Goal: Transaction & Acquisition: Purchase product/service

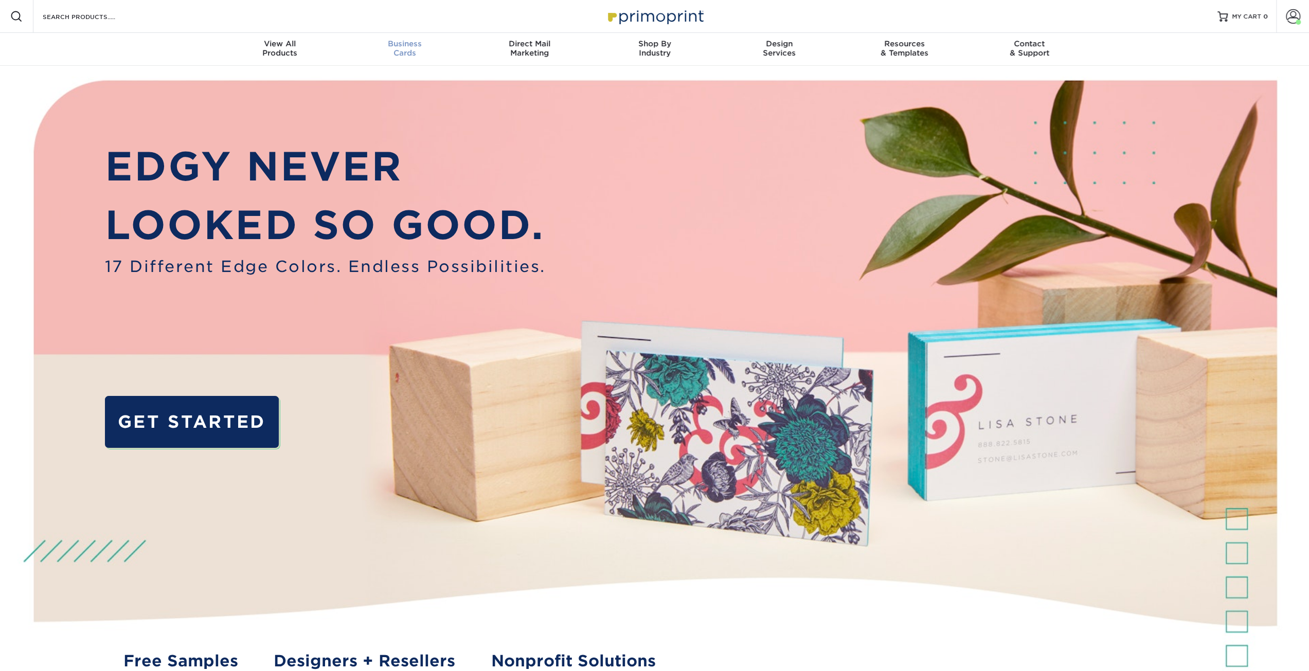
click at [395, 46] on span "Business" at bounding box center [404, 43] width 125 height 9
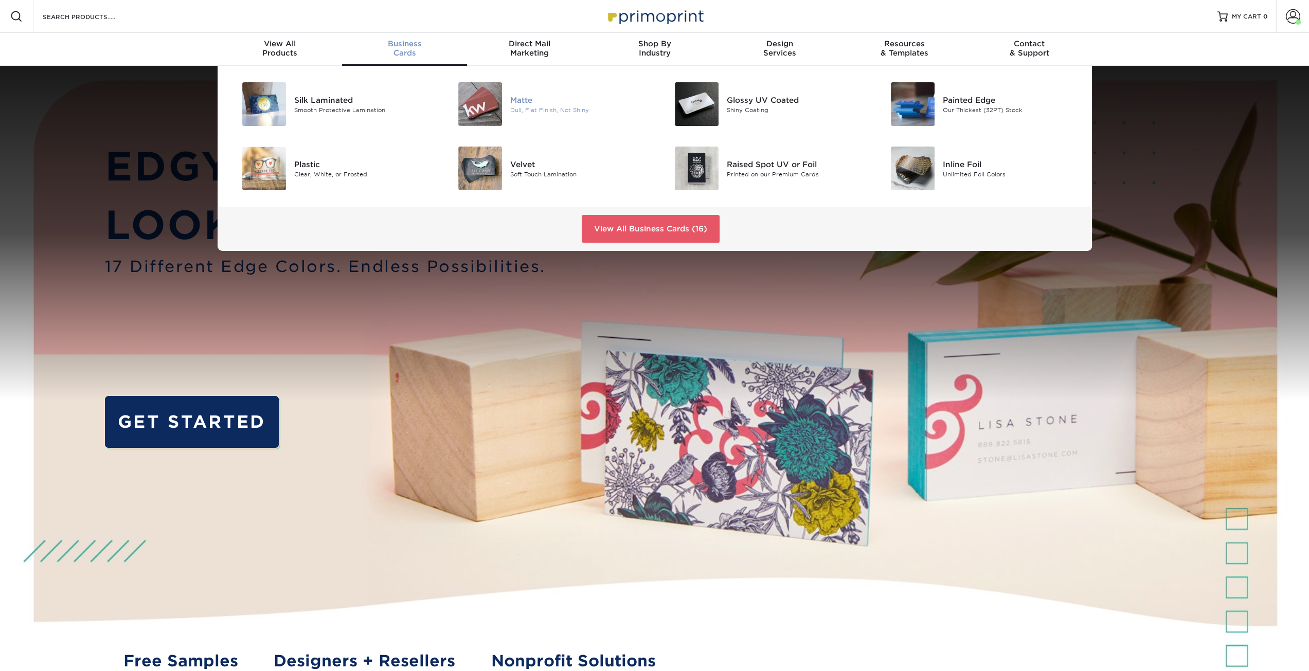
click at [524, 102] on div "Matte" at bounding box center [578, 99] width 136 height 11
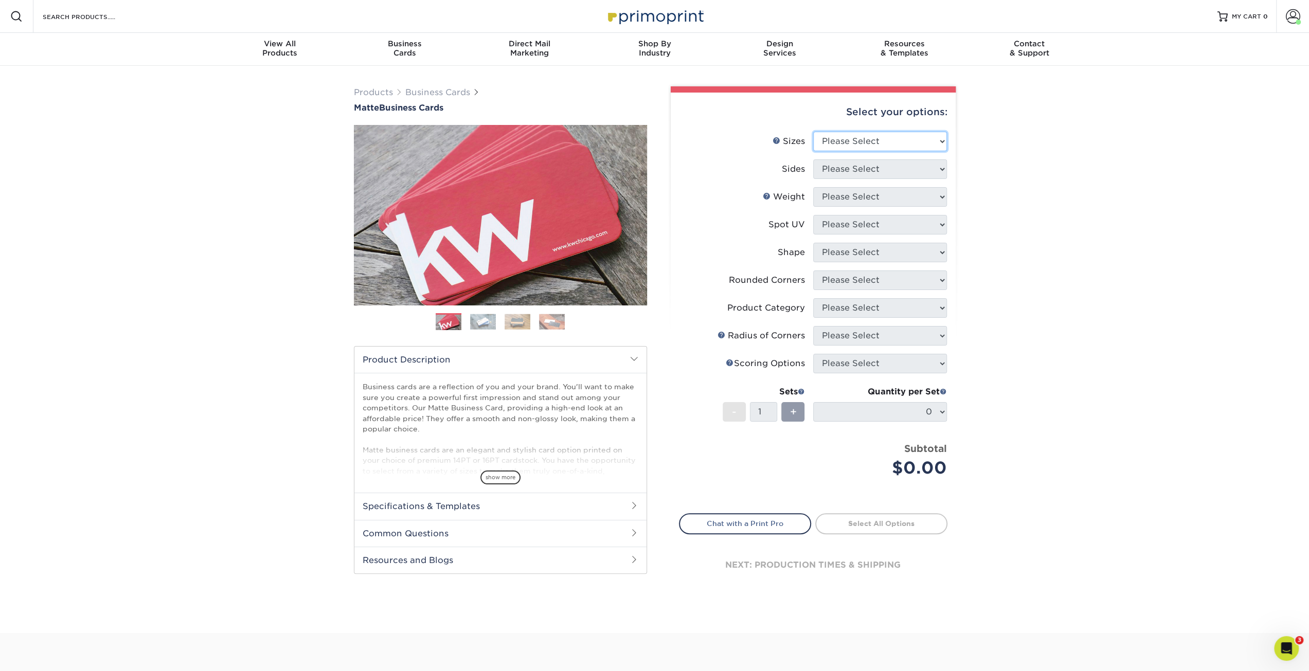
click at [830, 135] on select "Please Select 1.5" x 3.5" - Mini 1.75" x 3.5" - Mini 2" x 2" - Square 2" x 3" -…" at bounding box center [880, 142] width 134 height 20
select select "2.00x3.50"
click at [813, 132] on select "Please Select 1.5" x 3.5" - Mini 1.75" x 3.5" - Mini 2" x 2" - Square 2" x 3" -…" at bounding box center [880, 142] width 134 height 20
click at [831, 162] on select "Please Select Print Both Sides Print Front Only" at bounding box center [880, 169] width 134 height 20
select select "32d3c223-f82c-492b-b915-ba065a00862f"
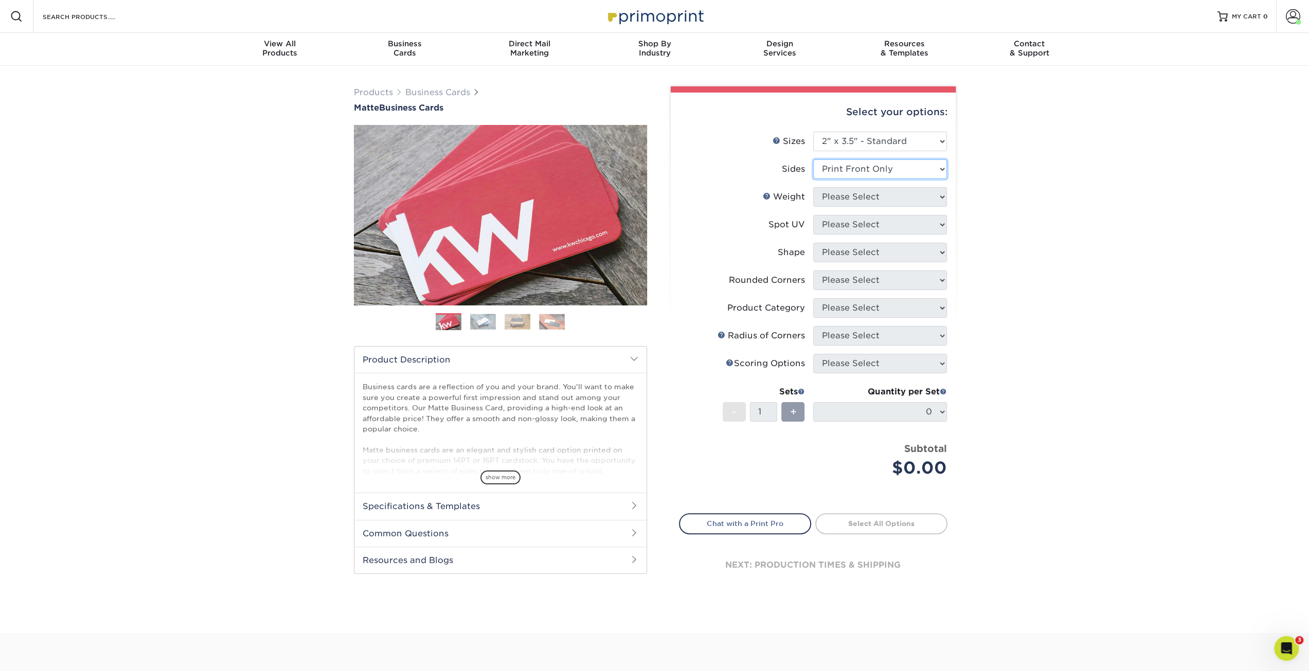
click at [813, 159] on select "Please Select Print Both Sides Print Front Only" at bounding box center [880, 169] width 134 height 20
click at [836, 195] on select "Please Select 16PT 14PT" at bounding box center [880, 197] width 134 height 20
select select "16PT"
click at [813, 187] on select "Please Select 16PT 14PT" at bounding box center [880, 197] width 134 height 20
click at [835, 224] on select "Please Select No Spot UV Front Only" at bounding box center [880, 225] width 134 height 20
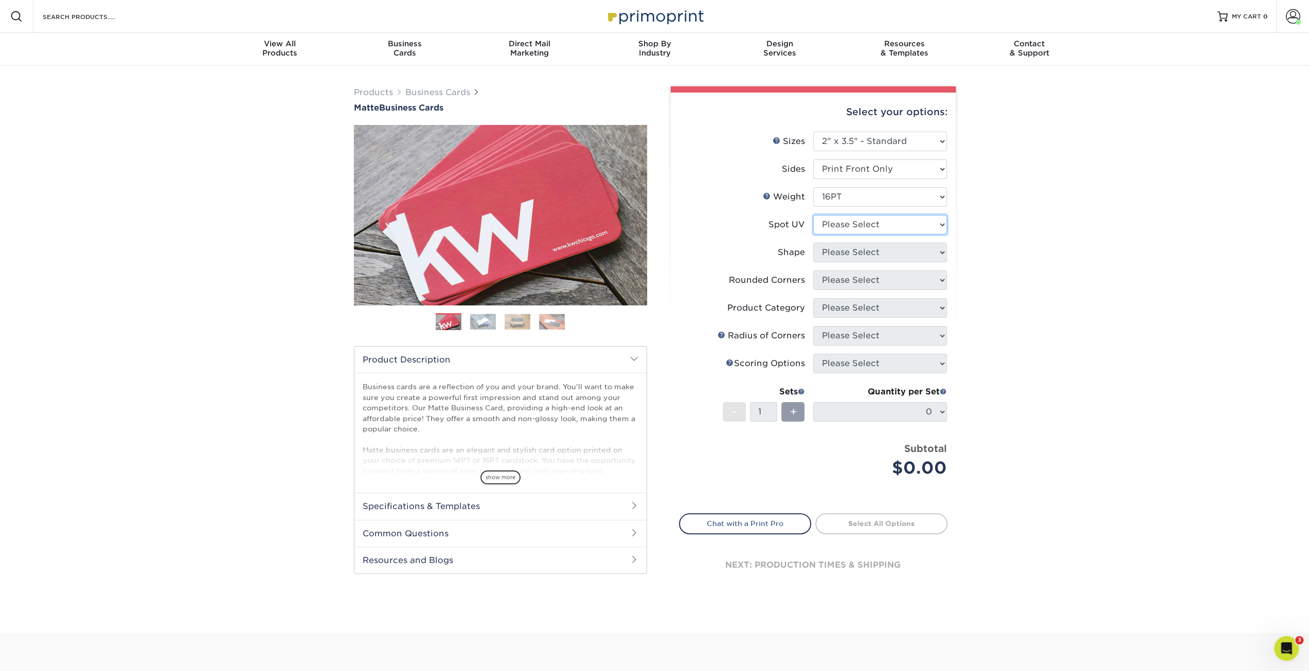
select select "3"
click at [813, 215] on select "Please Select No Spot UV Front Only" at bounding box center [880, 225] width 134 height 20
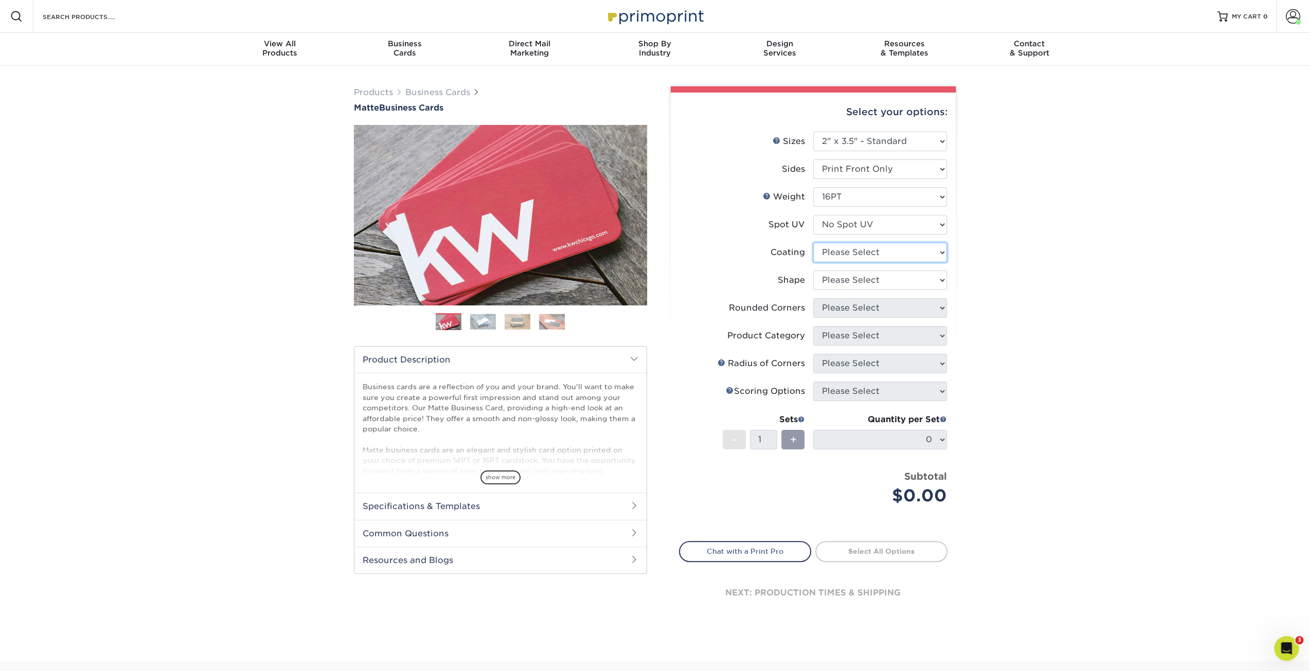
click at [831, 249] on select at bounding box center [880, 253] width 134 height 20
select select "121bb7b5-3b4d-429f-bd8d-bbf80e953313"
click at [813, 243] on select at bounding box center [880, 253] width 134 height 20
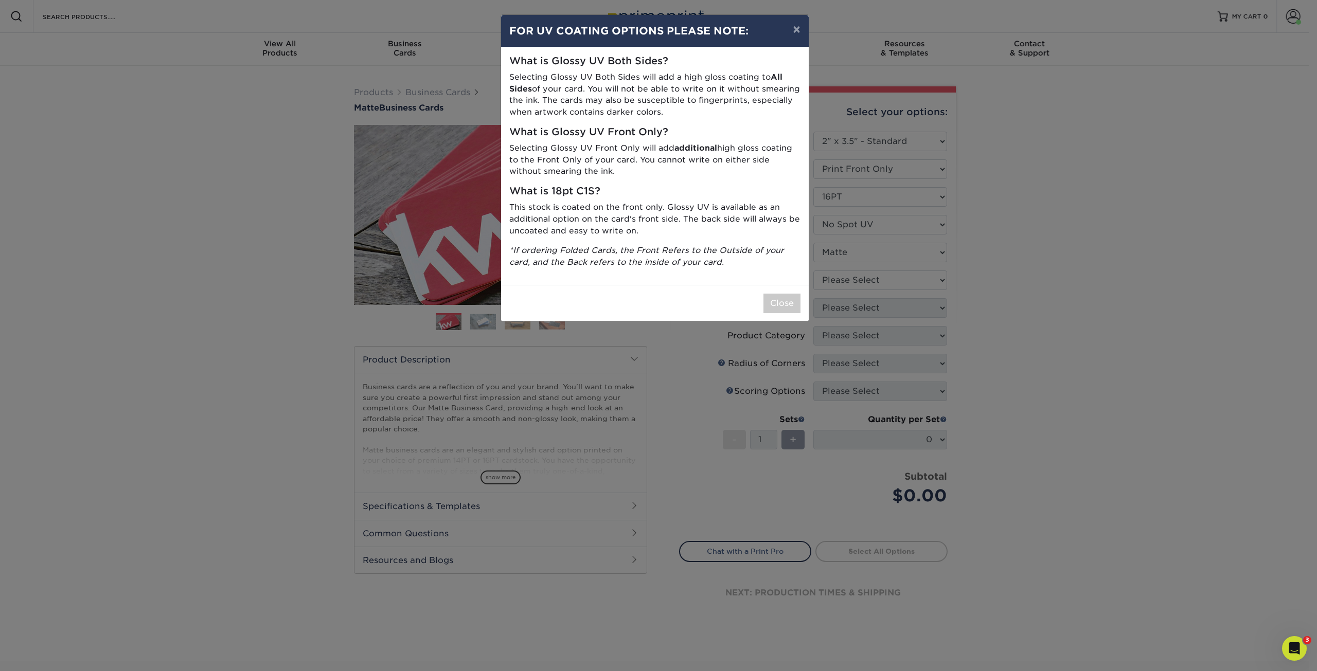
click at [829, 276] on div "× FOR UV COATING OPTIONS PLEASE NOTE: What is Glossy UV Both Sides? Selecting G…" at bounding box center [658, 335] width 1317 height 671
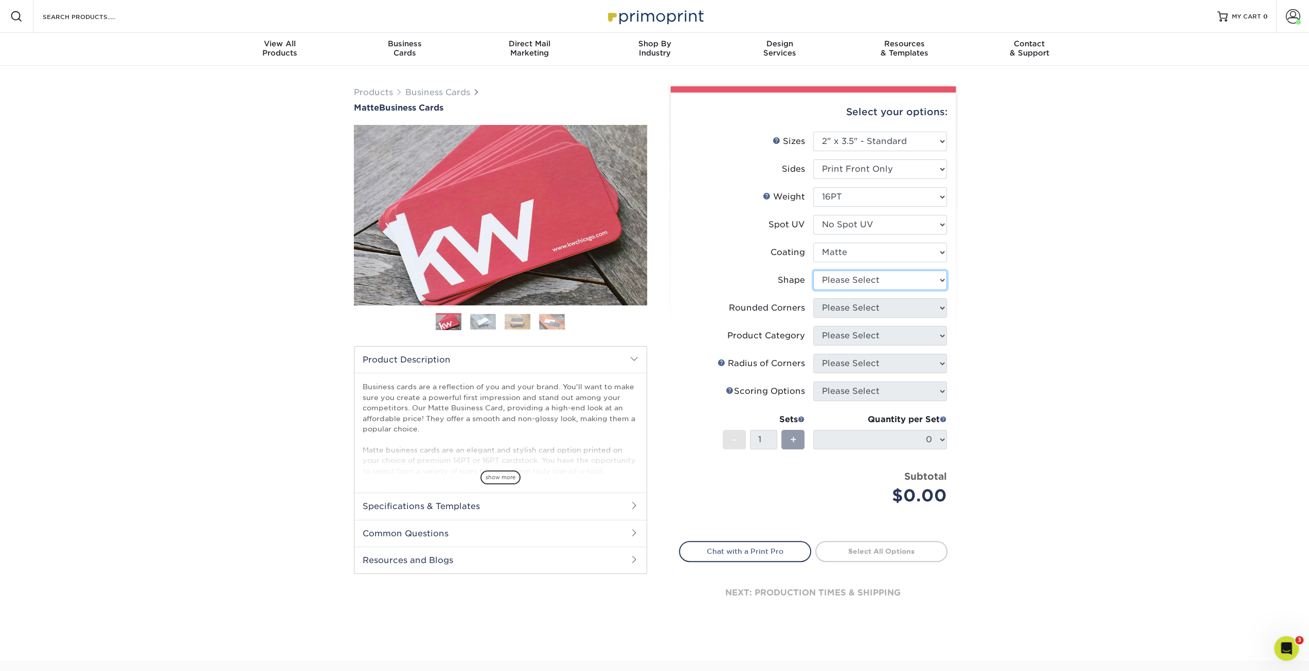
click at [830, 282] on select "Please Select Standard Oval" at bounding box center [880, 281] width 134 height 20
select select "standard"
click at [813, 271] on select "Please Select Standard Oval" at bounding box center [880, 281] width 134 height 20
click at [834, 308] on select "Please Select Yes - Round 2 Corners Yes - Round 4 Corners No" at bounding box center [880, 308] width 134 height 20
select select "0"
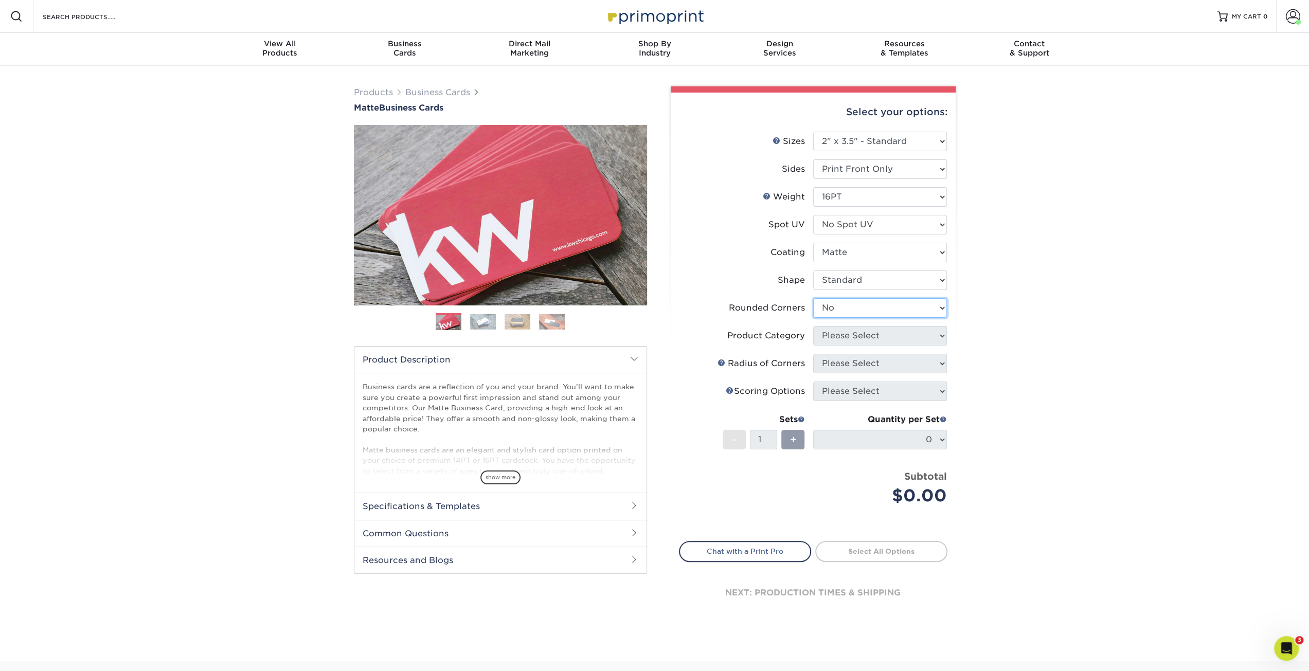
click at [813, 298] on select "Please Select Yes - Round 2 Corners Yes - Round 4 Corners No" at bounding box center [880, 308] width 134 height 20
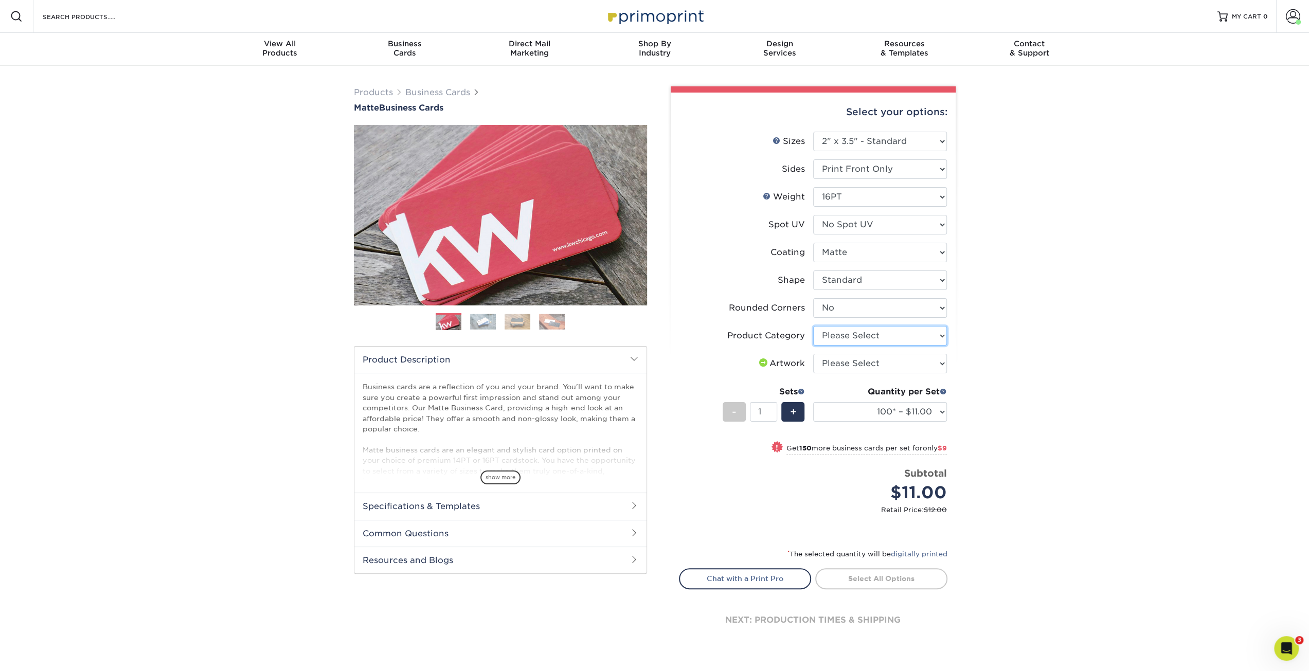
click at [845, 336] on select "Please Select Business Cards" at bounding box center [880, 336] width 134 height 20
select select "3b5148f1-0588-4f88-a218-97bcfdce65c1"
click at [813, 326] on select "Please Select Business Cards" at bounding box center [880, 336] width 134 height 20
click at [870, 367] on select "Please Select I will upload files I need a design - $100" at bounding box center [880, 364] width 134 height 20
select select "upload"
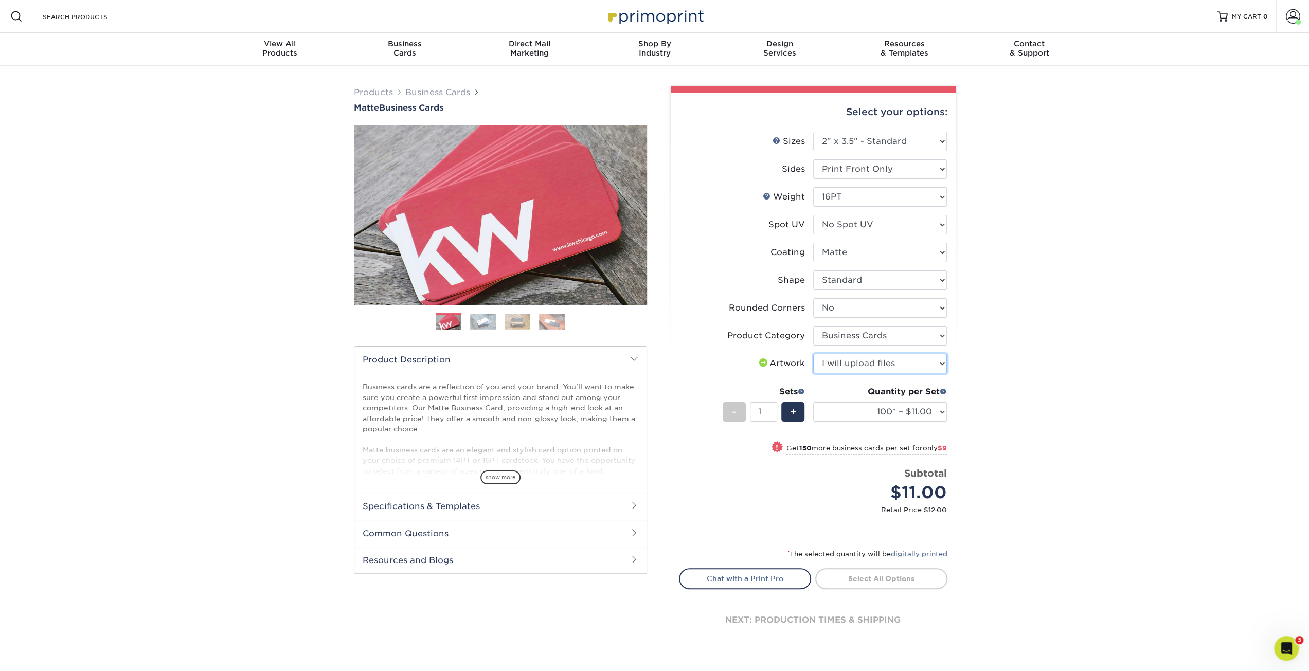
click at [813, 354] on select "Please Select I will upload files I need a design - $100" at bounding box center [880, 364] width 134 height 20
click at [918, 415] on select "100* – $11.00 250* – $20.00 500 – $39.00 1000 – $49.00 2500 – $87.00 5000 – $16…" at bounding box center [880, 412] width 134 height 20
click at [870, 413] on select "100* – $11.00 250* – $20.00 500 – $39.00 1000 – $49.00 2500 – $87.00 5000 – $16…" at bounding box center [880, 412] width 134 height 20
click at [859, 576] on link "Proceed to Shipping" at bounding box center [881, 577] width 132 height 19
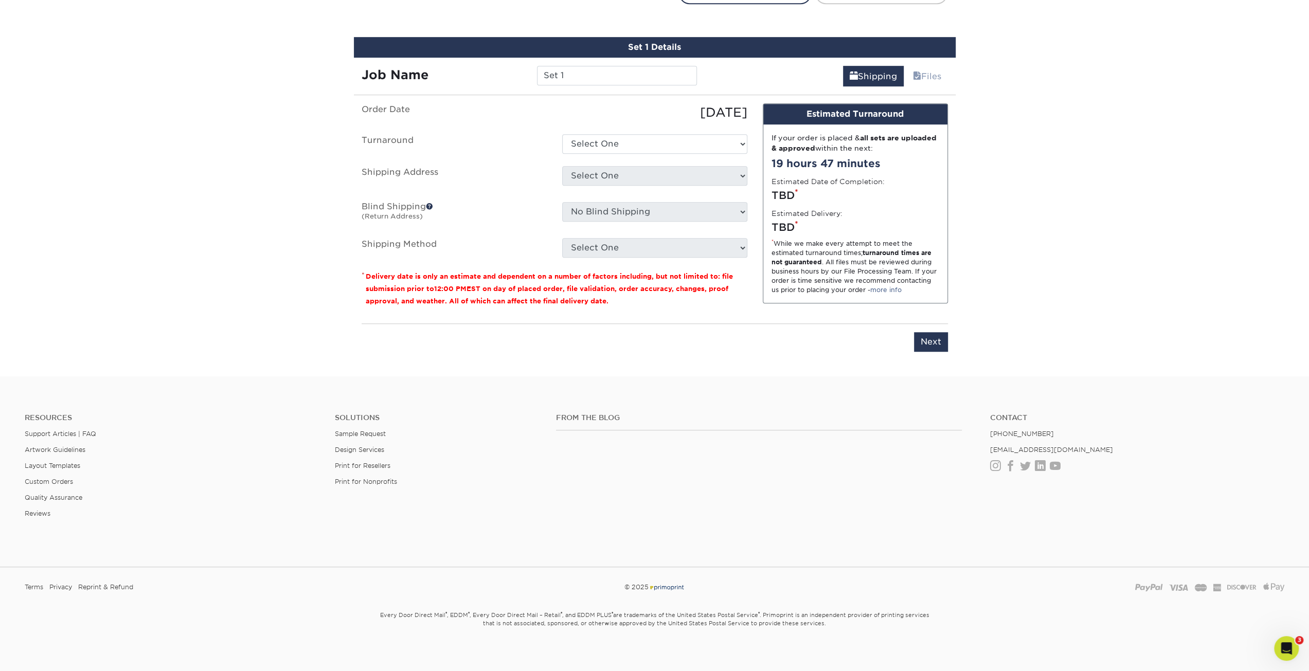
scroll to position [590, 0]
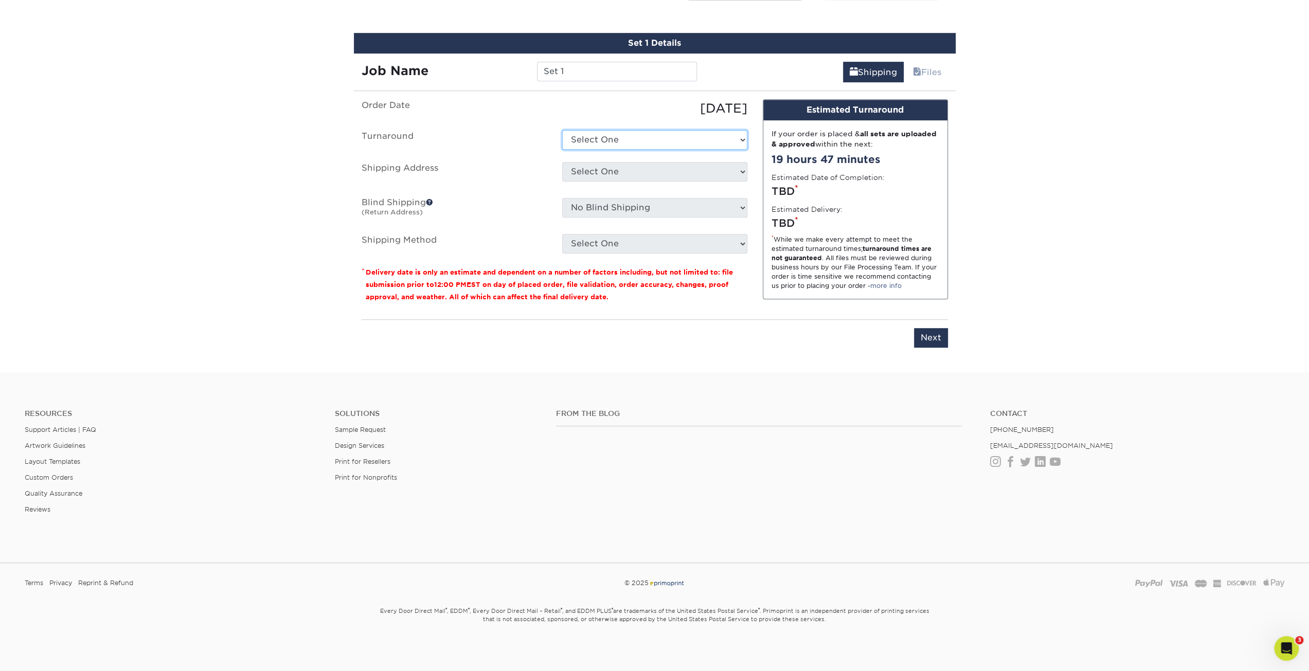
click at [620, 131] on select "Select One 2-4 Business Days 2 Day Next Business Day" at bounding box center [654, 140] width 185 height 20
drag, startPoint x: 582, startPoint y: 70, endPoint x: 515, endPoint y: 73, distance: 67.4
click at [515, 73] on div "Job Name Set 1" at bounding box center [529, 72] width 351 height 20
drag, startPoint x: 664, startPoint y: 70, endPoint x: 433, endPoint y: 55, distance: 231.0
click at [434, 55] on div "Job Name colc - kIANA wILLIAMS" at bounding box center [529, 68] width 351 height 29
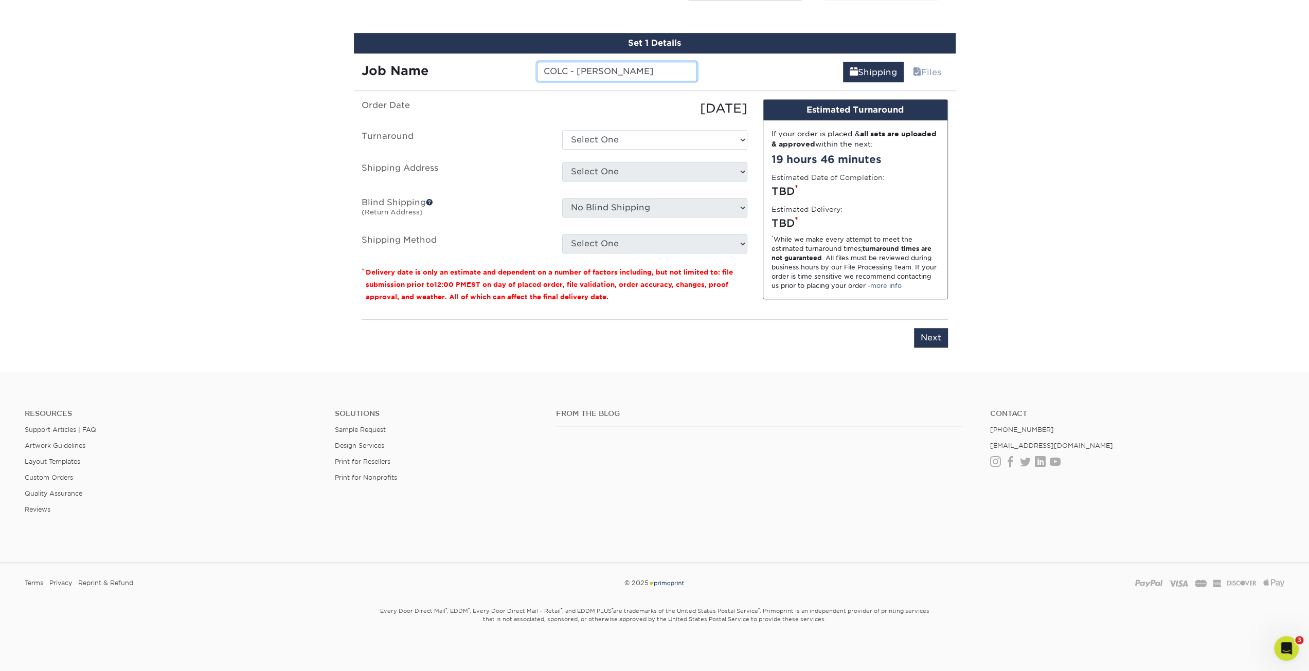
type input "COLC - Kiana Williams"
click at [663, 143] on select "Select One 2-4 Business Days 2 Day Next Business Day" at bounding box center [654, 140] width 185 height 20
select select "1d2bc37b-fa10-43dd-8ef3-abcb0a4c31c3"
click at [562, 130] on select "Select One 2-4 Business Days 2 Day Next Business Day" at bounding box center [654, 140] width 185 height 20
click at [638, 172] on select "Select One 4210 Pinewood Clearly Better Cleaning COLC - 205 Marion Karen Nelmes…" at bounding box center [654, 172] width 185 height 20
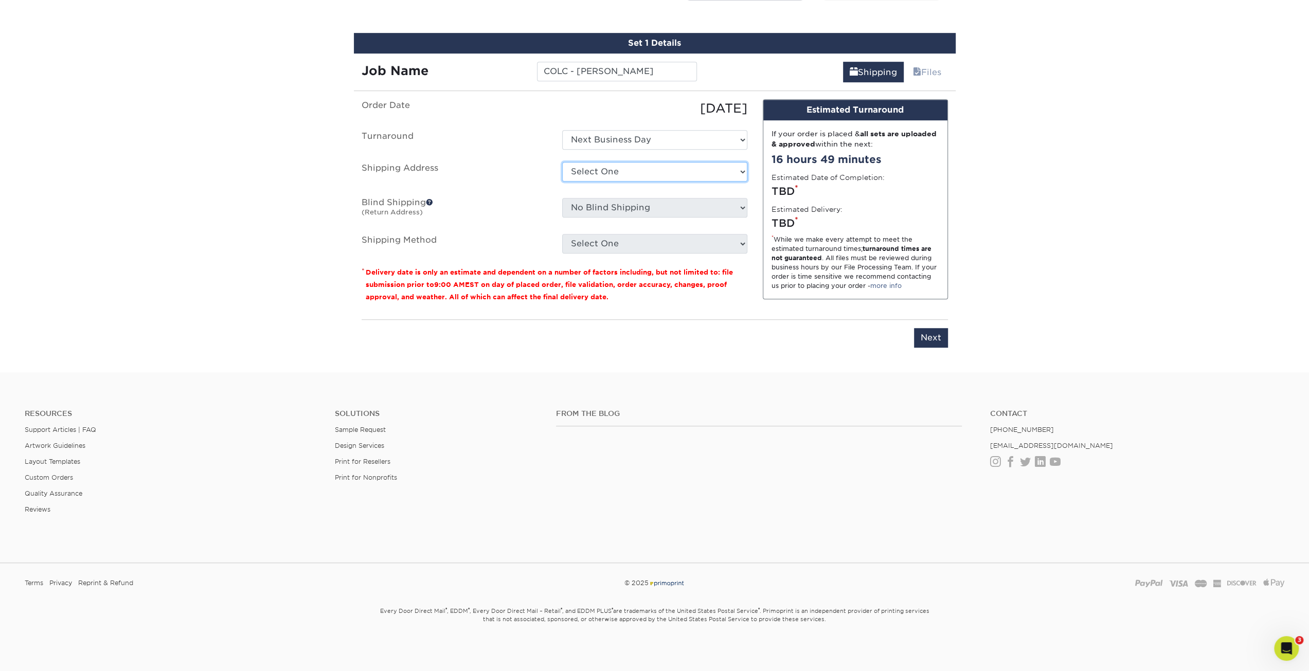
select select "242030"
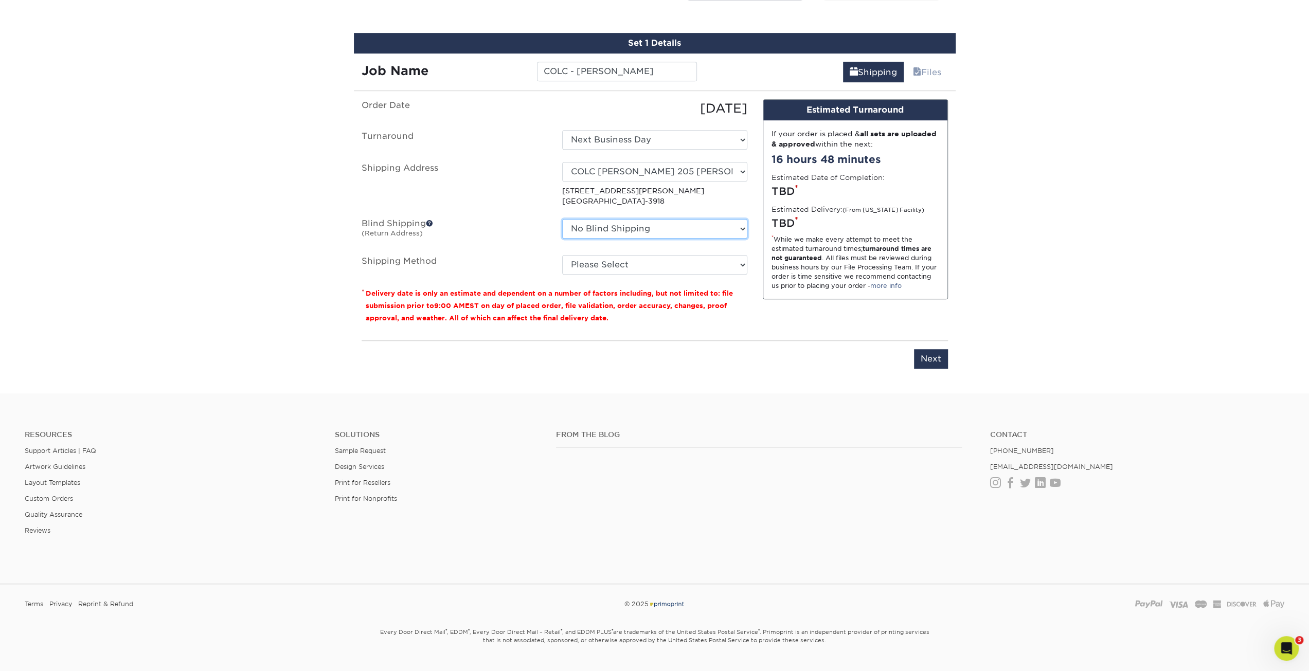
click at [610, 237] on select "No Blind Shipping 4210 Pinewood Clearly Better Cleaning COLC - 205 Marion Karen…" at bounding box center [654, 229] width 185 height 20
select select "203789"
click at [562, 219] on select "No Blind Shipping 4210 Pinewood Clearly Better Cleaning COLC - 205 Marion Karen…" at bounding box center [654, 229] width 185 height 20
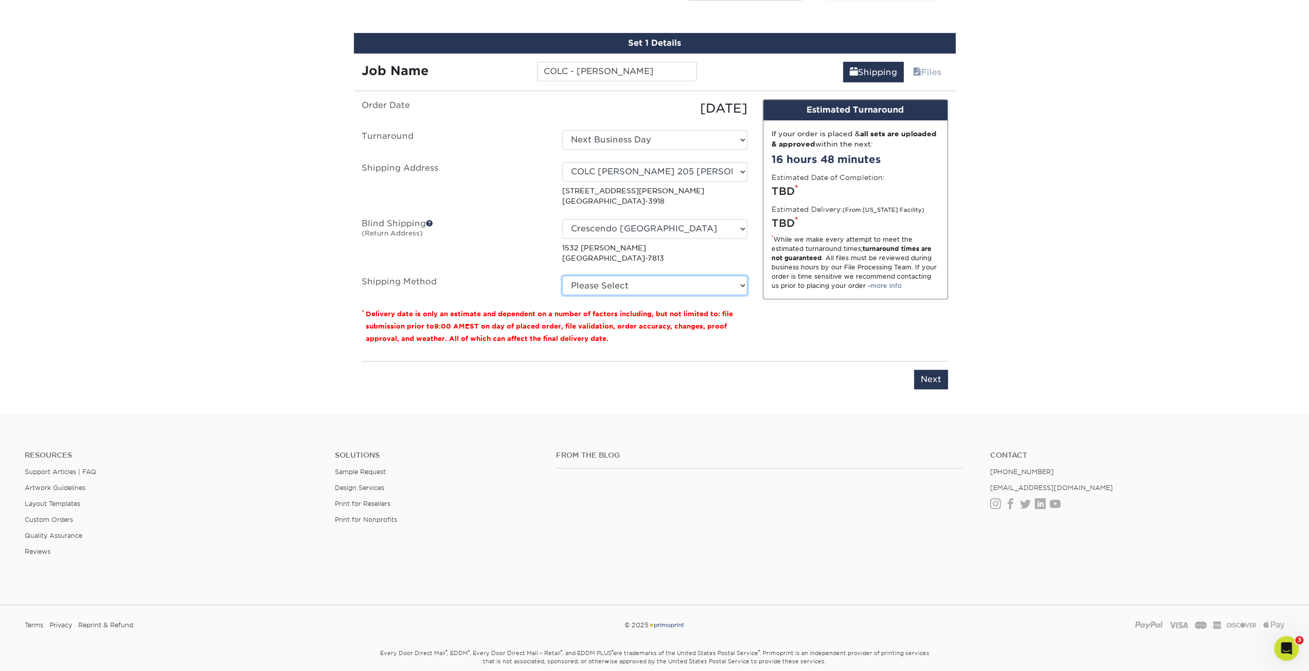
click at [619, 287] on select "Please Select Ground Shipping (+$7.84) 3 Day Shipping Service (+$18.73) 2 Day A…" at bounding box center [654, 286] width 185 height 20
select select "03"
click at [562, 276] on select "Please Select Ground Shipping (+$7.84) 3 Day Shipping Service (+$18.73) 2 Day A…" at bounding box center [654, 286] width 185 height 20
click at [487, 243] on label "Blind Shipping (Return Address)" at bounding box center [454, 241] width 201 height 45
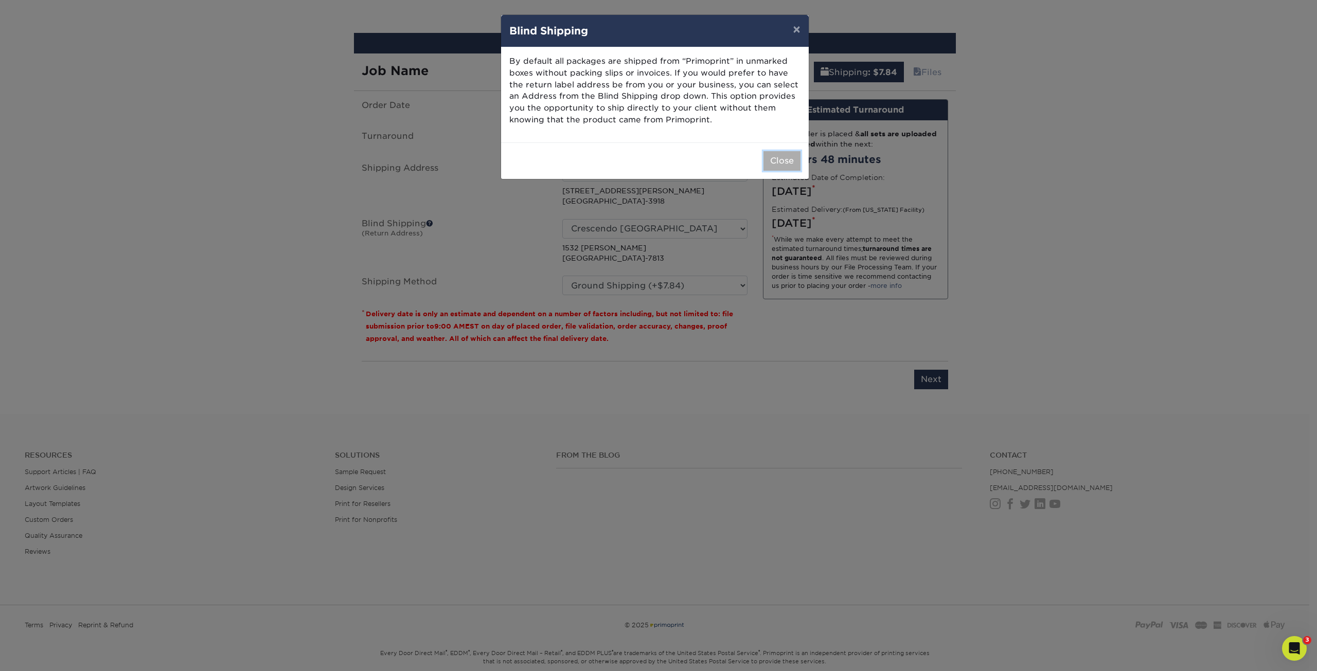
click at [770, 163] on button "Close" at bounding box center [781, 161] width 37 height 20
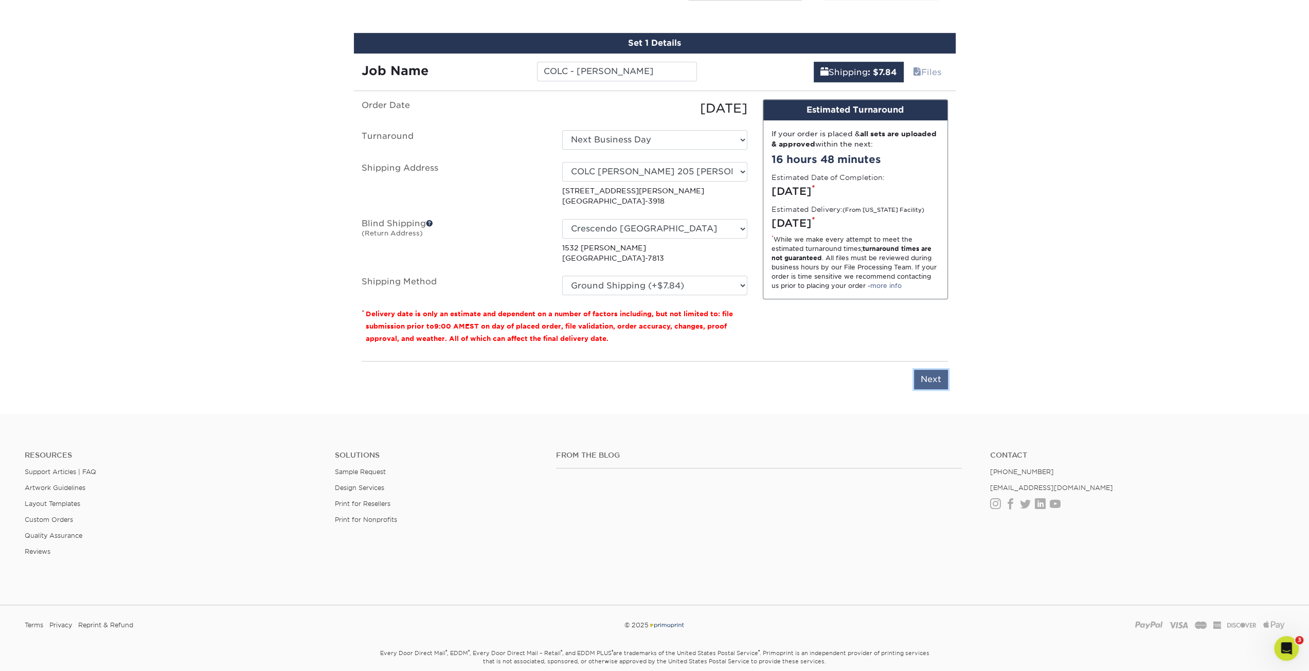
click at [939, 377] on input "Next" at bounding box center [931, 380] width 34 height 20
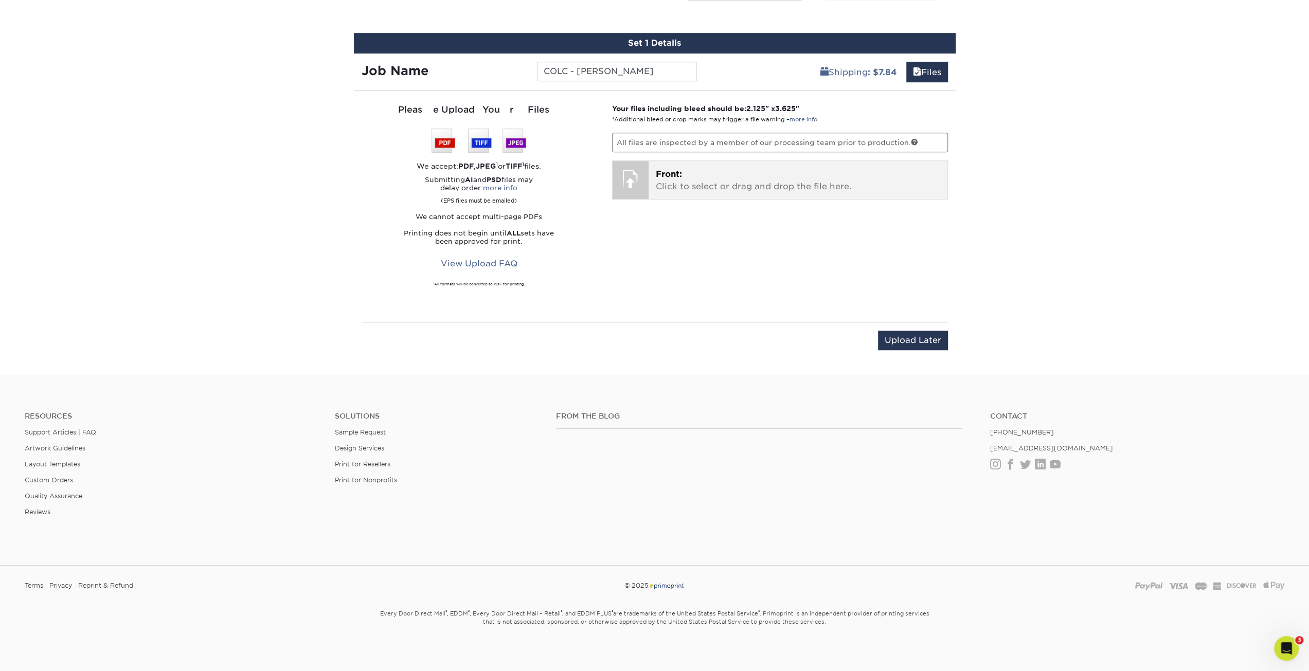
click at [718, 174] on p "Front: Click to select or drag and drop the file here." at bounding box center [798, 180] width 284 height 25
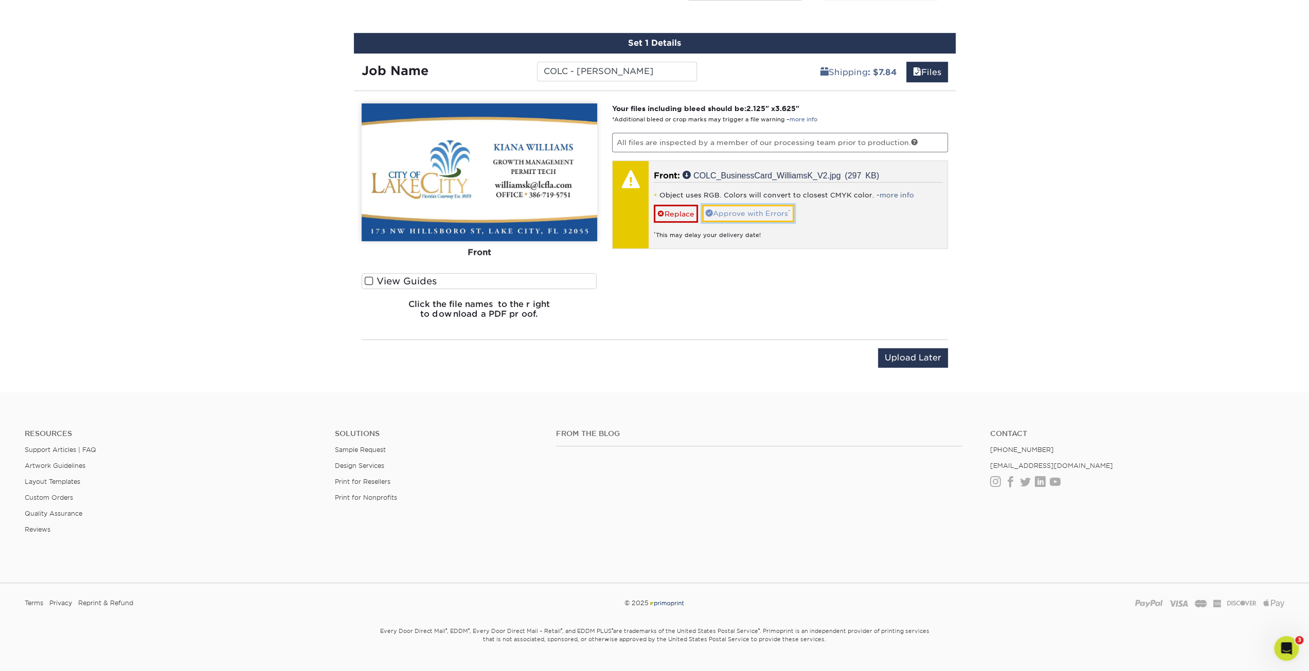
click at [736, 211] on link "Approve with Errors *" at bounding box center [748, 213] width 92 height 17
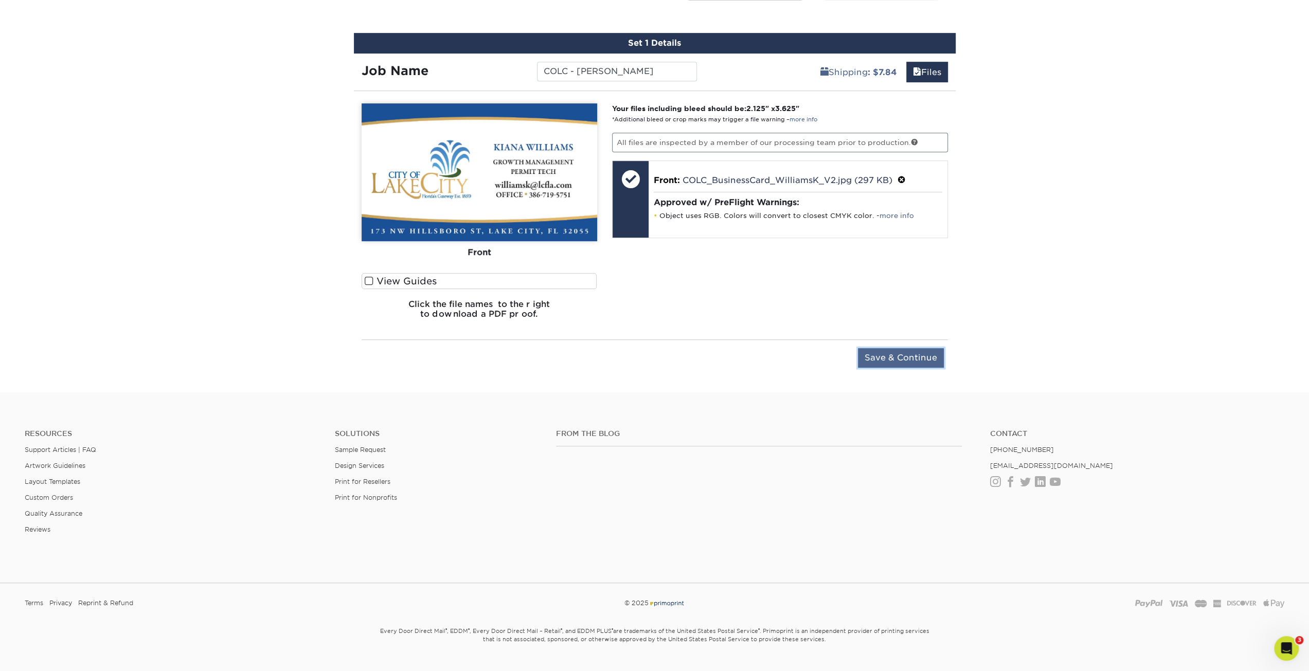
click at [873, 354] on input "Save & Continue" at bounding box center [901, 358] width 86 height 20
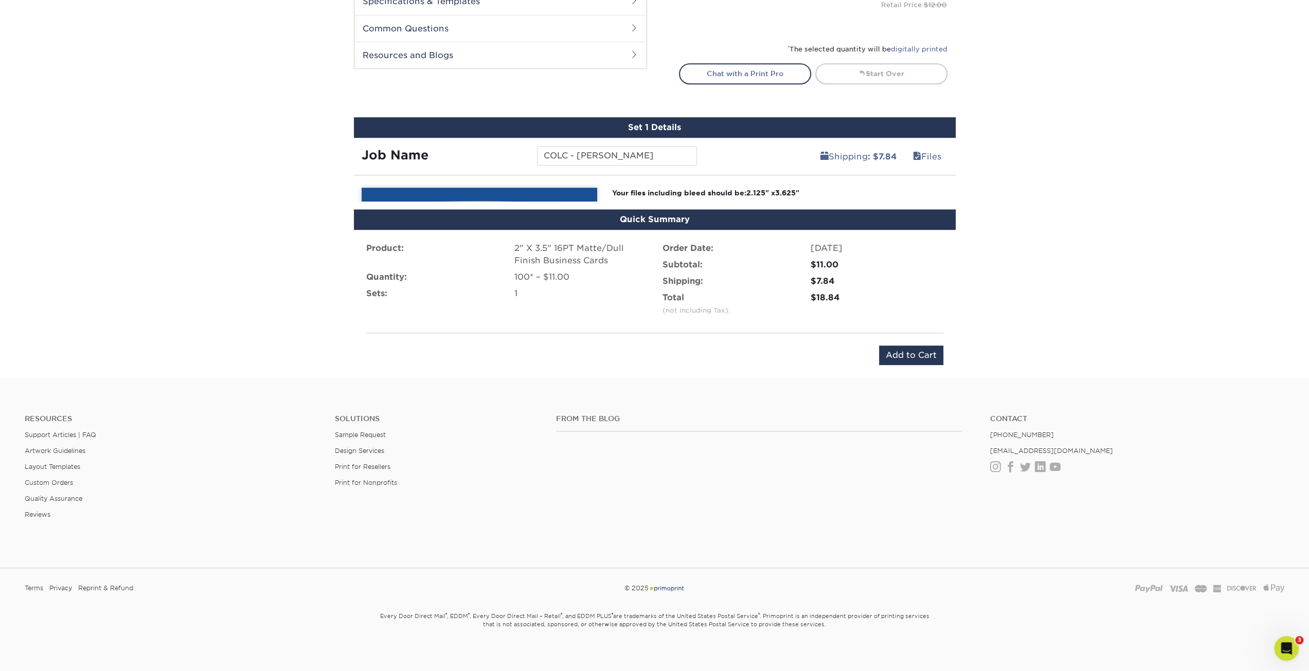
scroll to position [497, 0]
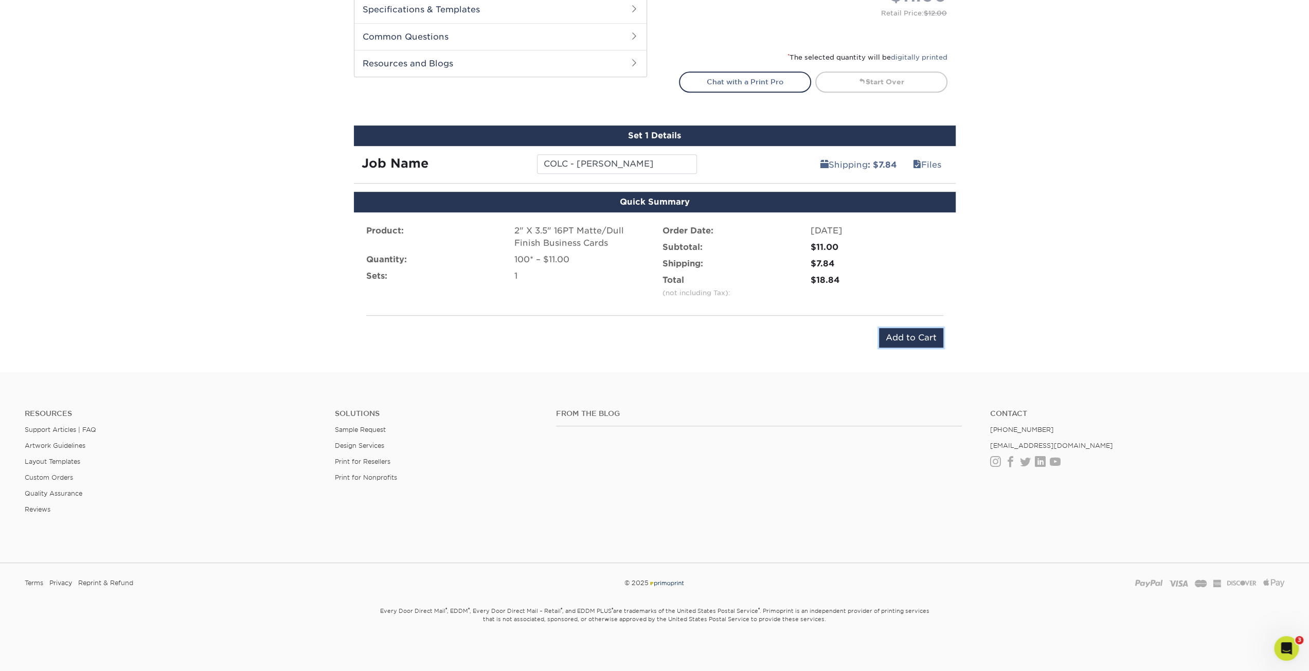
click at [912, 328] on input "Add to Cart" at bounding box center [911, 338] width 64 height 20
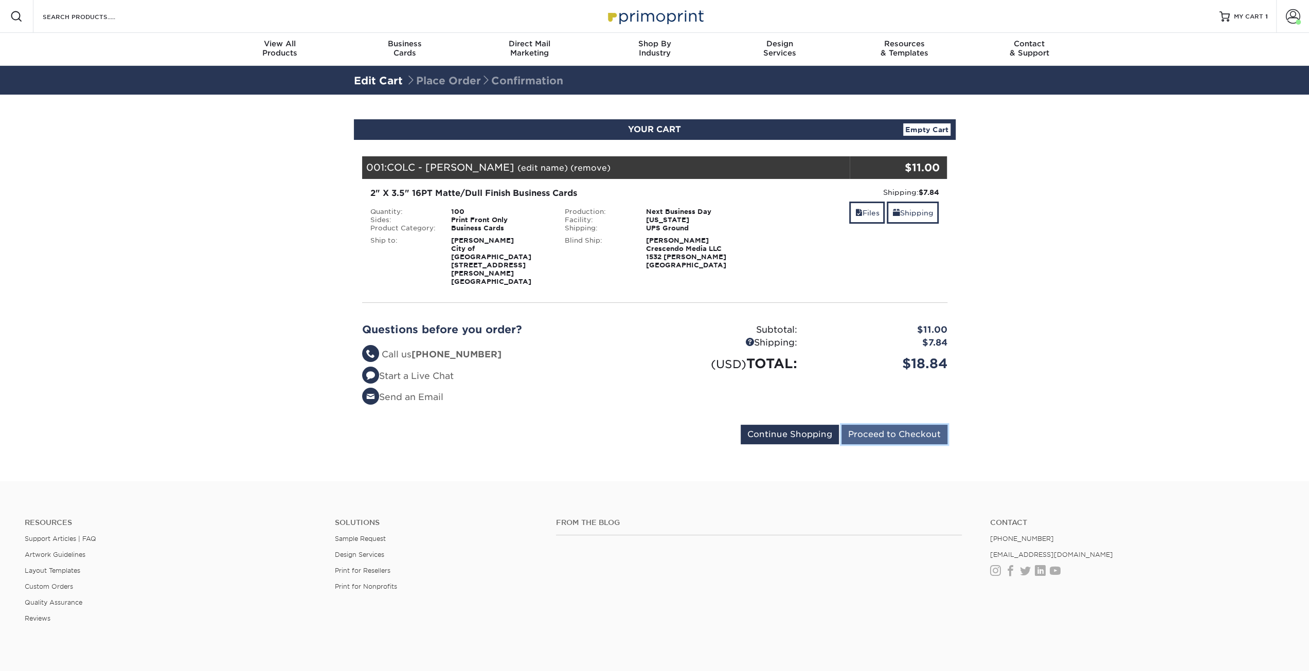
click at [928, 425] on input "Proceed to Checkout" at bounding box center [895, 435] width 106 height 20
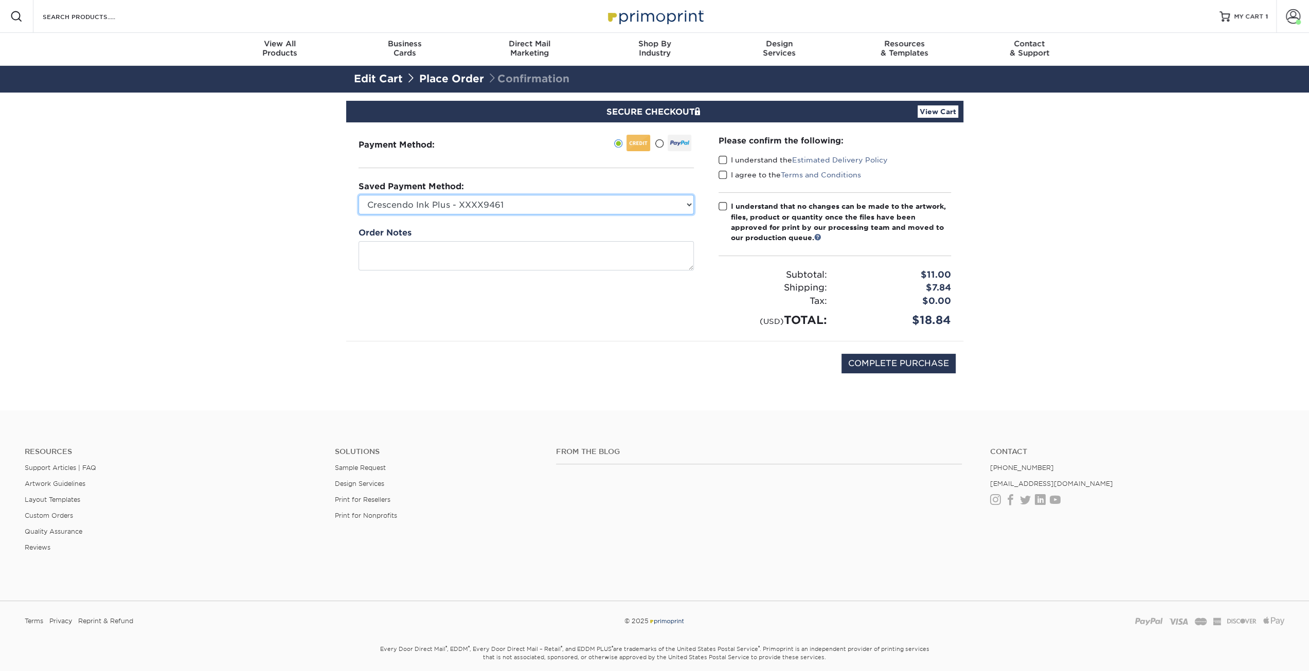
click at [557, 200] on select "Crescendo Ink Plus - XXXX9461 Visa - XXXX2109 Visa - XXXX0931 Visa - XXXX3009 V…" at bounding box center [526, 205] width 335 height 20
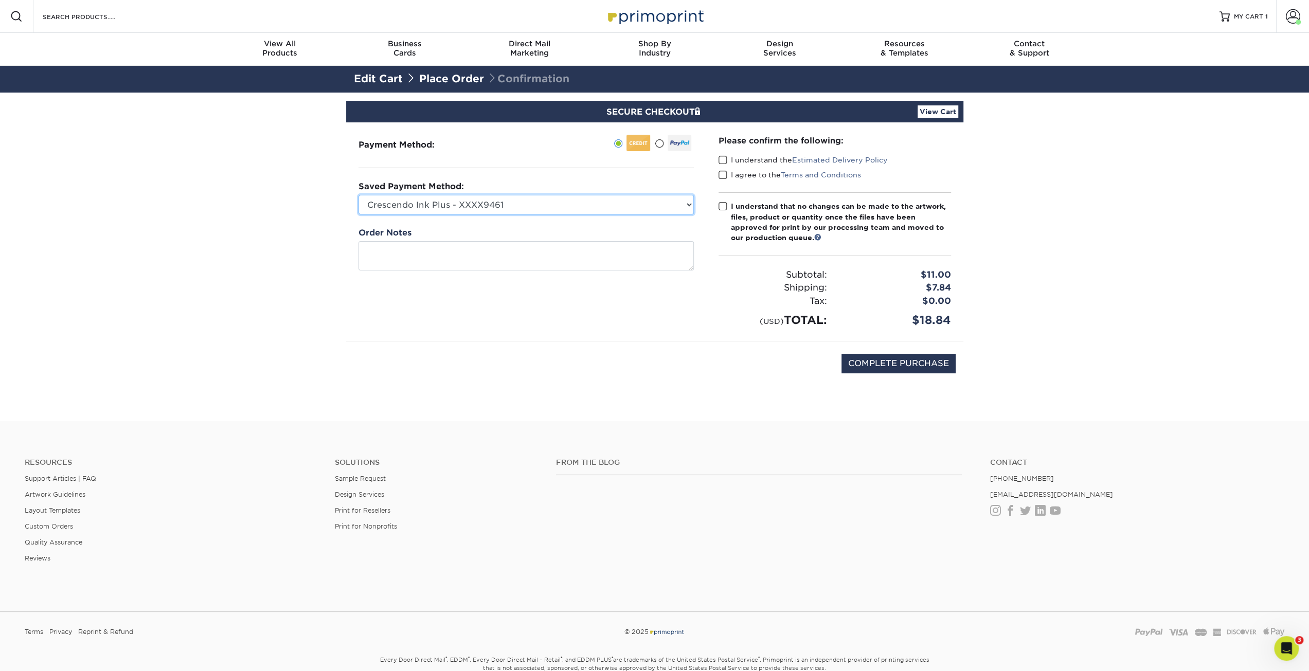
select select "74239"
click at [359, 195] on select "Crescendo Ink Plus - XXXX9461 Visa - XXXX2109 Visa - XXXX0931 Visa - XXXX3009 V…" at bounding box center [526, 205] width 335 height 20
click at [472, 205] on select "Crescendo Ink Plus - XXXX9461 Visa - XXXX2109 Visa - XXXX0931 Visa - XXXX3009 V…" at bounding box center [526, 205] width 335 height 20
click at [359, 195] on select "Crescendo Ink Plus - XXXX9461 Visa - XXXX2109 Visa - XXXX0931 Visa - XXXX3009 V…" at bounding box center [526, 205] width 335 height 20
click at [726, 157] on span at bounding box center [723, 160] width 9 height 10
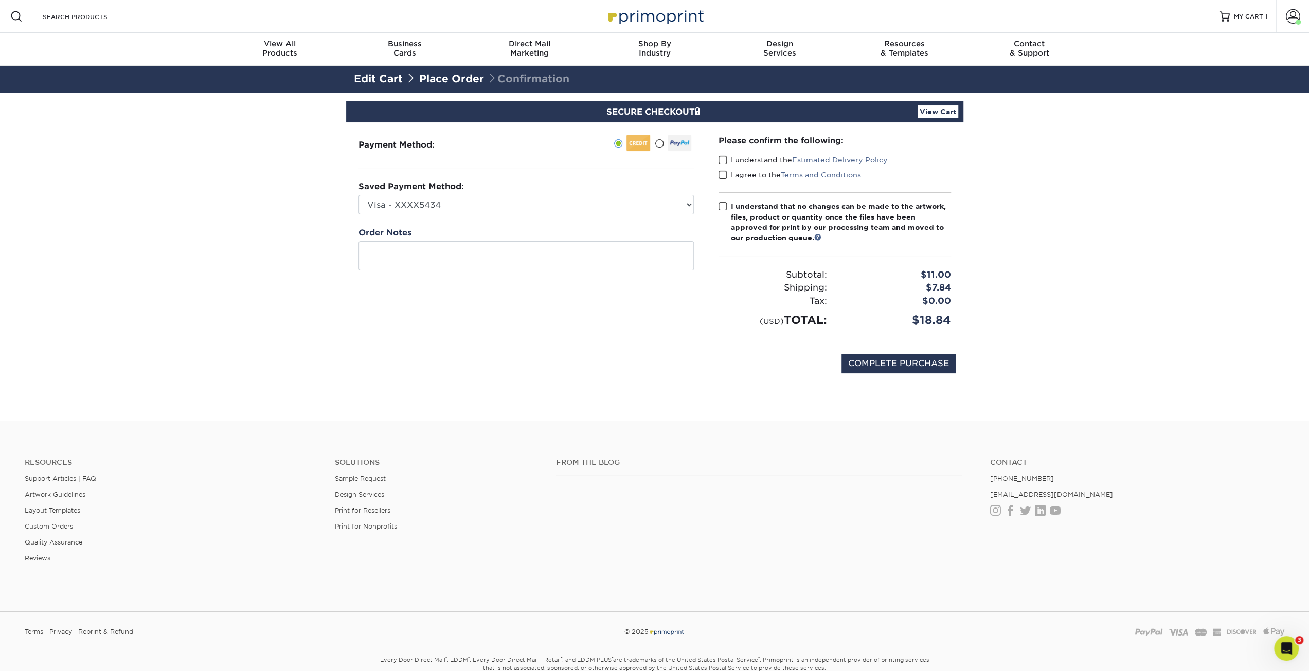
click at [0, 0] on input "I understand the Estimated Delivery Policy" at bounding box center [0, 0] width 0 height 0
click at [720, 173] on span at bounding box center [723, 175] width 9 height 10
click at [0, 0] on input "I agree to the Terms and Conditions" at bounding box center [0, 0] width 0 height 0
click at [723, 204] on span at bounding box center [723, 207] width 9 height 10
click at [0, 0] on input "I understand that no changes can be made to the artwork, files, product or quan…" at bounding box center [0, 0] width 0 height 0
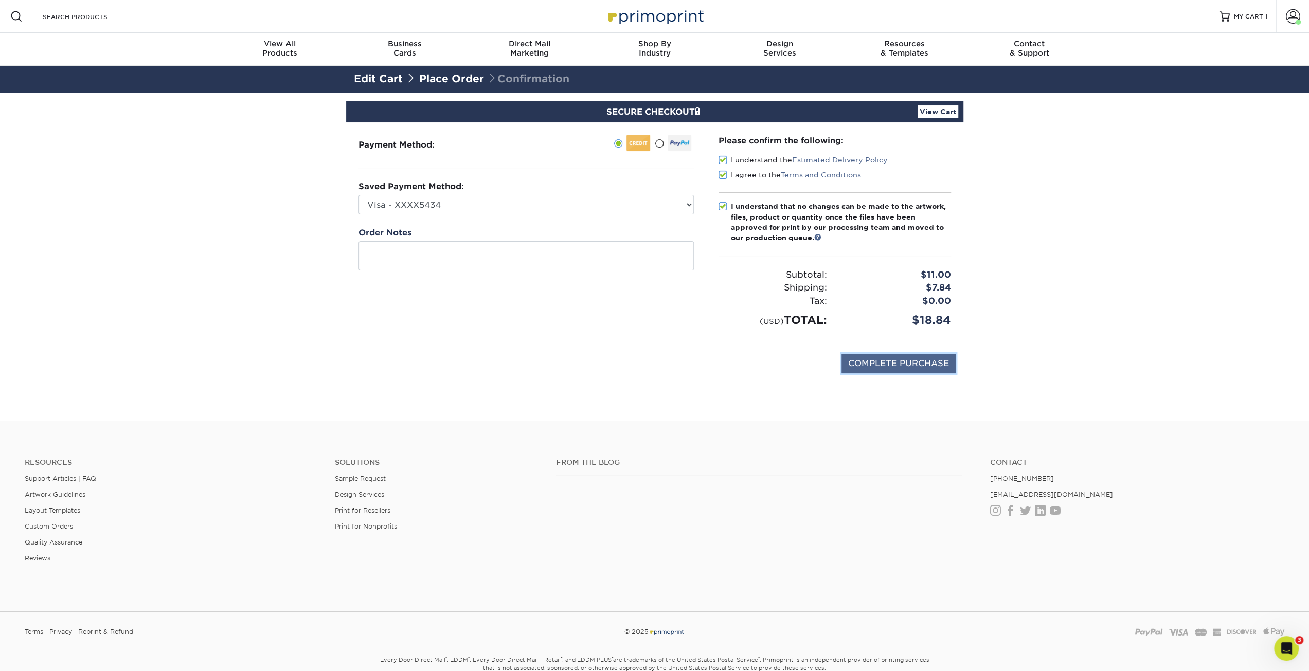
click at [886, 361] on input "COMPLETE PURCHASE" at bounding box center [899, 364] width 114 height 20
type input "PROCESSING, PLEASE WAIT..."
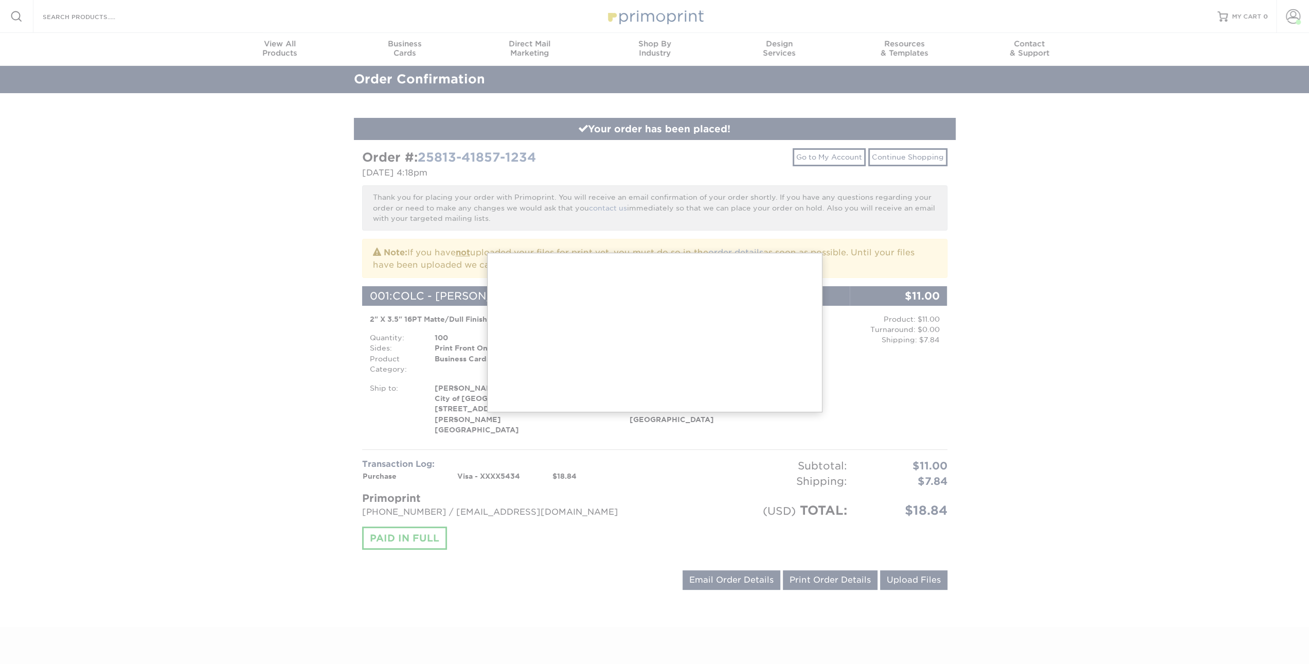
click at [669, 199] on div at bounding box center [654, 458] width 1309 height 916
click at [412, 57] on div at bounding box center [654, 458] width 1309 height 916
click at [395, 52] on div at bounding box center [654, 458] width 1309 height 916
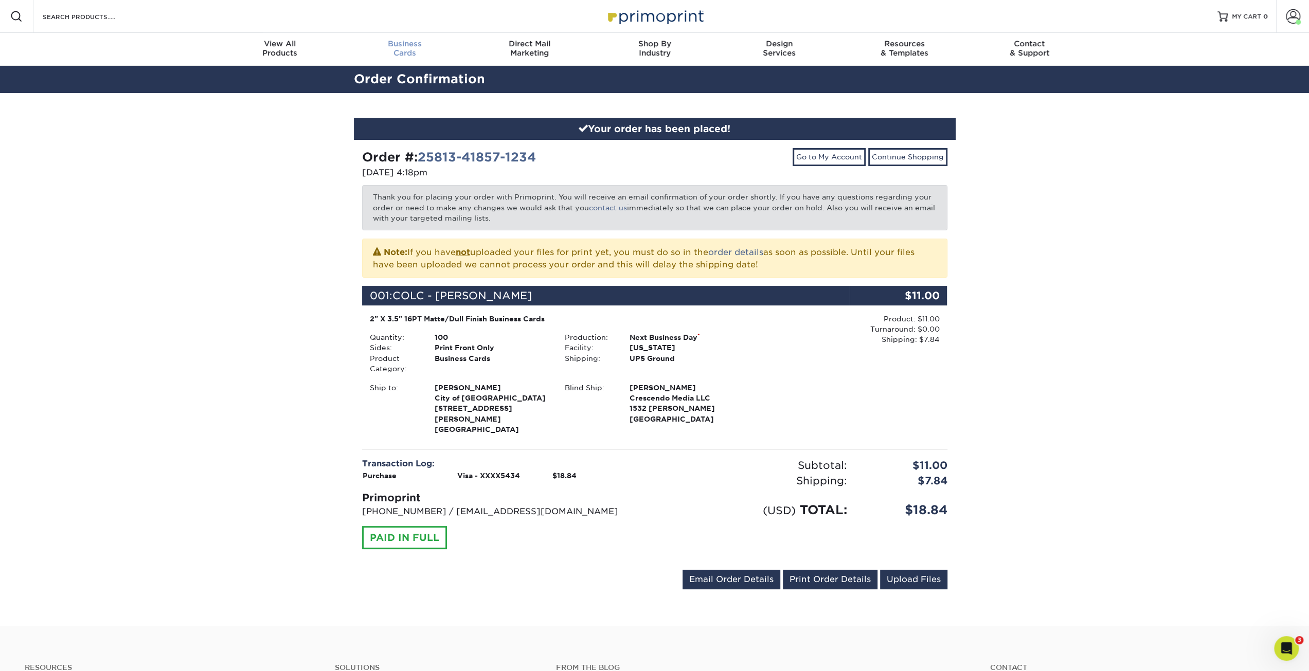
click at [407, 55] on div "Business Cards" at bounding box center [404, 48] width 125 height 19
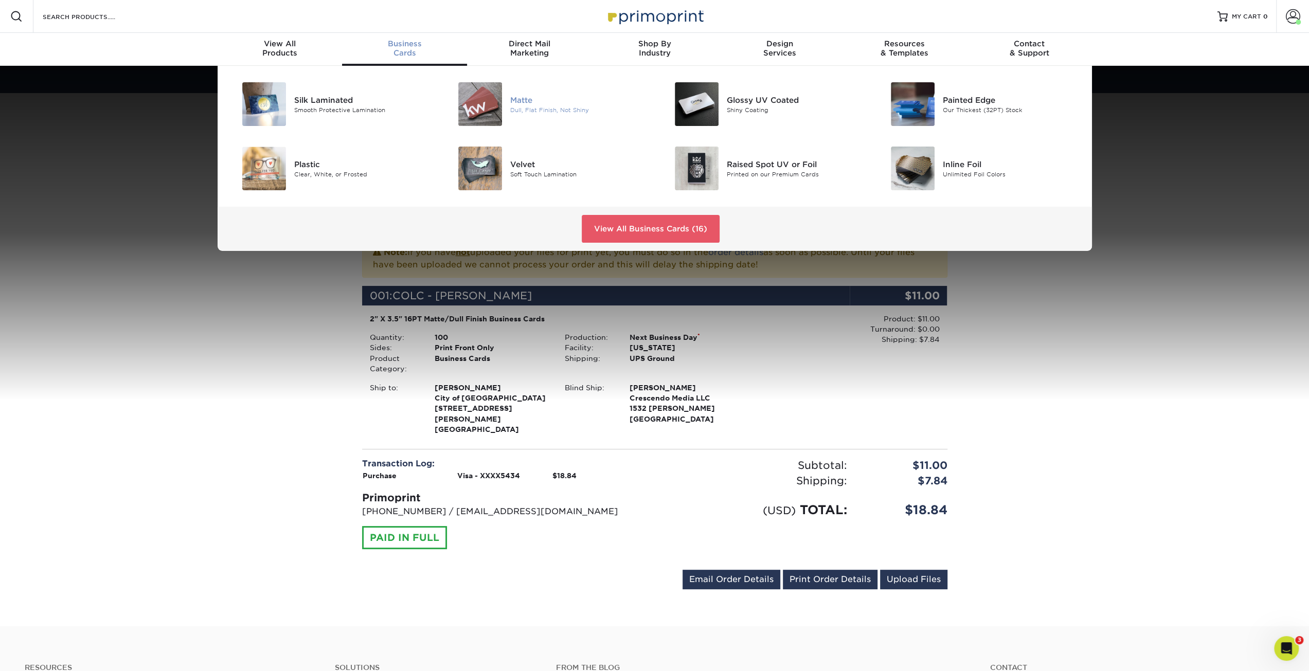
click at [517, 101] on div "Matte" at bounding box center [578, 99] width 136 height 11
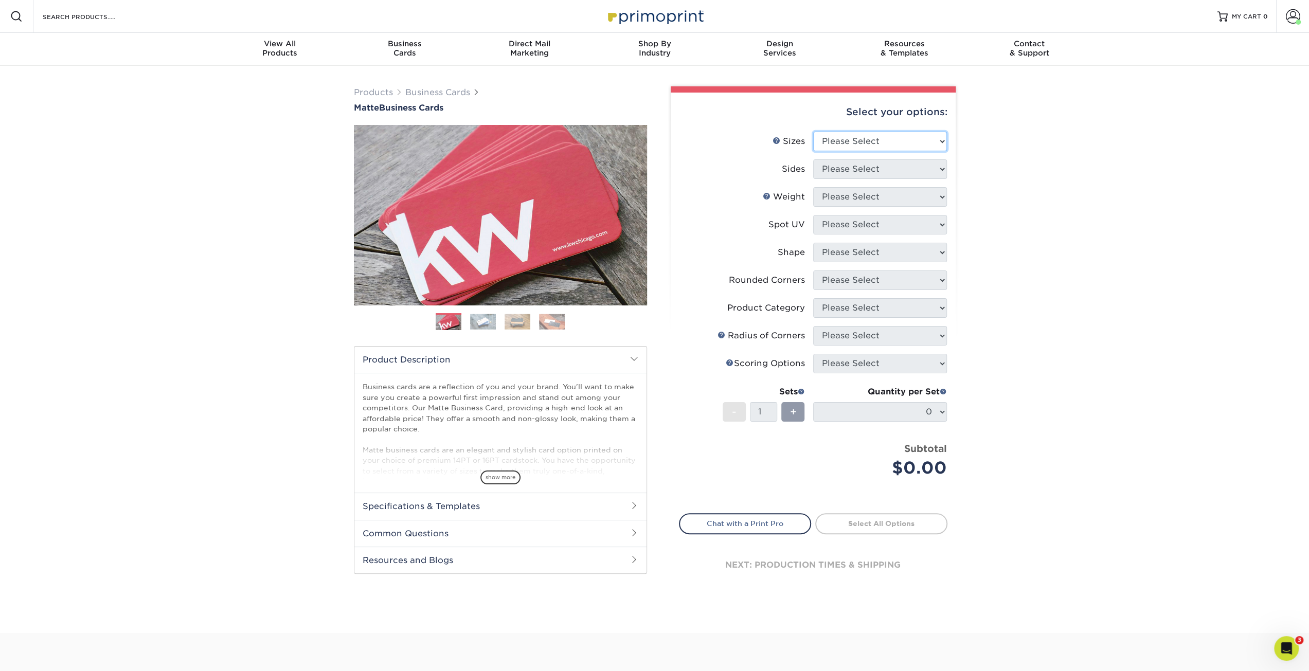
click at [921, 138] on select "Please Select 1.5" x 3.5" - Mini 1.75" x 3.5" - Mini 2" x 2" - Square 2" x 3" -…" at bounding box center [880, 142] width 134 height 20
select select "2.00x3.50"
click at [813, 132] on select "Please Select 1.5" x 3.5" - Mini 1.75" x 3.5" - Mini 2" x 2" - Square 2" x 3" -…" at bounding box center [880, 142] width 134 height 20
click at [858, 168] on select "Please Select Print Both Sides Print Front Only" at bounding box center [880, 169] width 134 height 20
select select "32d3c223-f82c-492b-b915-ba065a00862f"
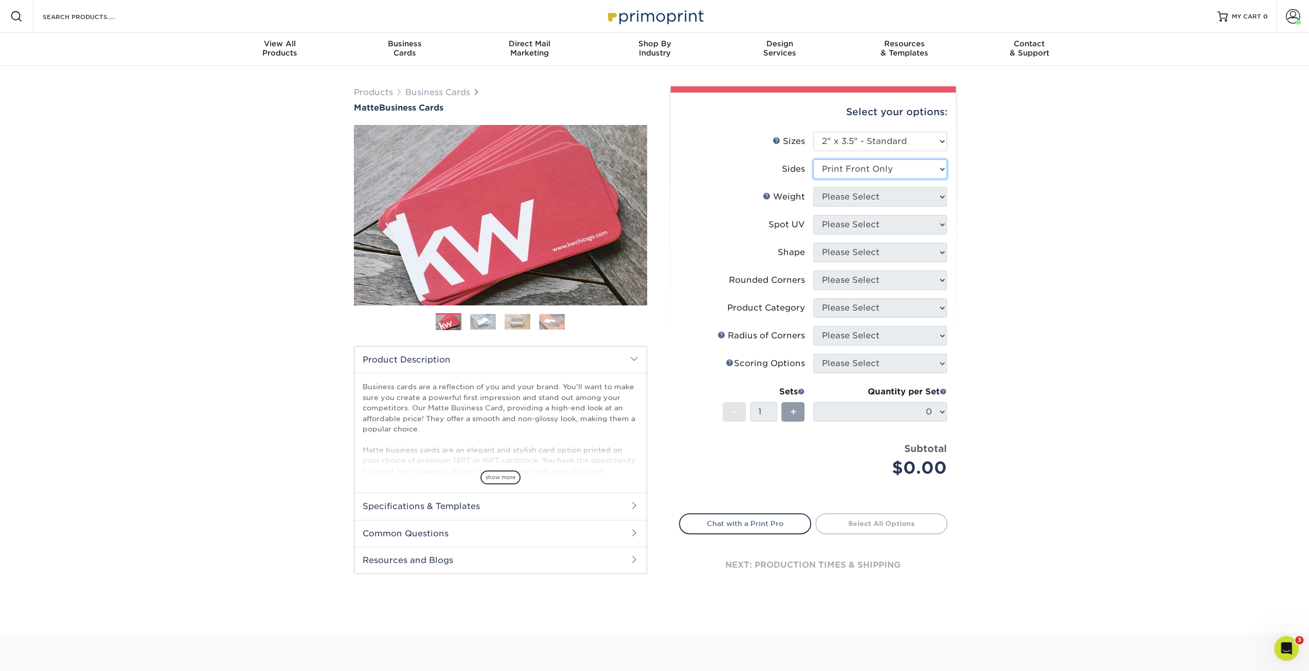
click at [813, 159] on select "Please Select Print Both Sides Print Front Only" at bounding box center [880, 169] width 134 height 20
click at [858, 194] on select "Please Select 16PT 14PT" at bounding box center [880, 197] width 134 height 20
select select "16PT"
click at [813, 187] on select "Please Select 16PT 14PT" at bounding box center [880, 197] width 134 height 20
click at [855, 216] on select "Please Select No Spot UV Front Only" at bounding box center [880, 225] width 134 height 20
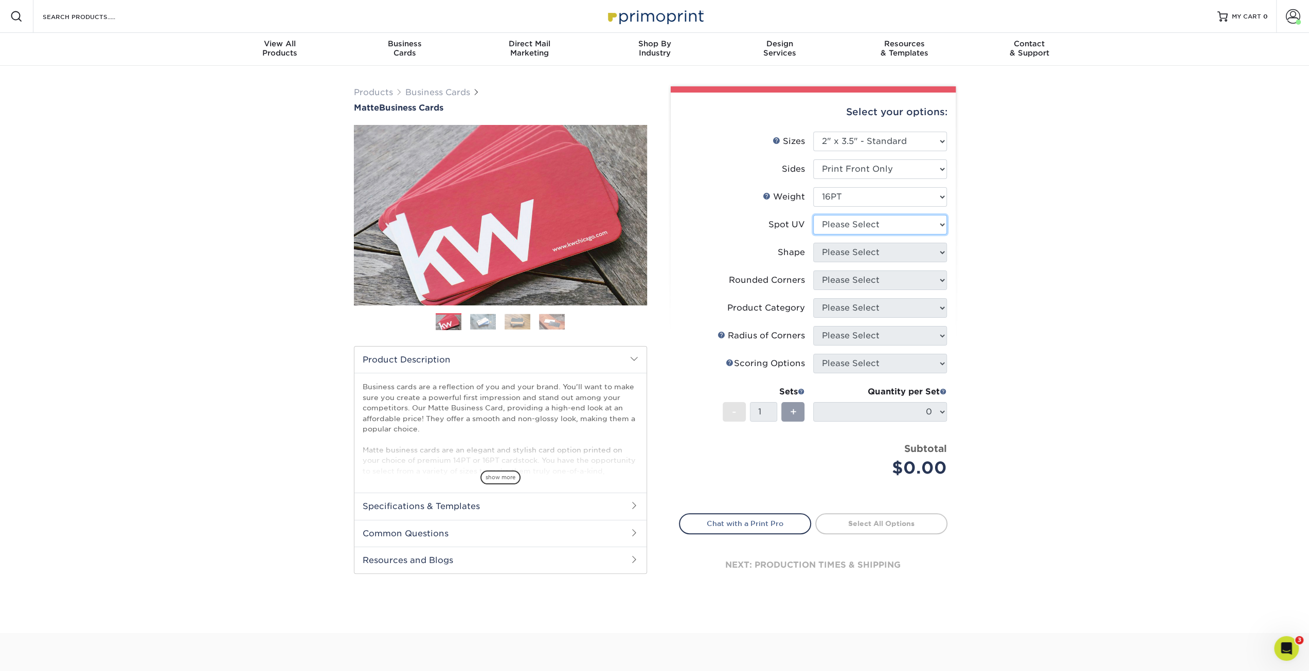
select select "3"
click at [813, 215] on select "Please Select No Spot UV Front Only" at bounding box center [880, 225] width 134 height 20
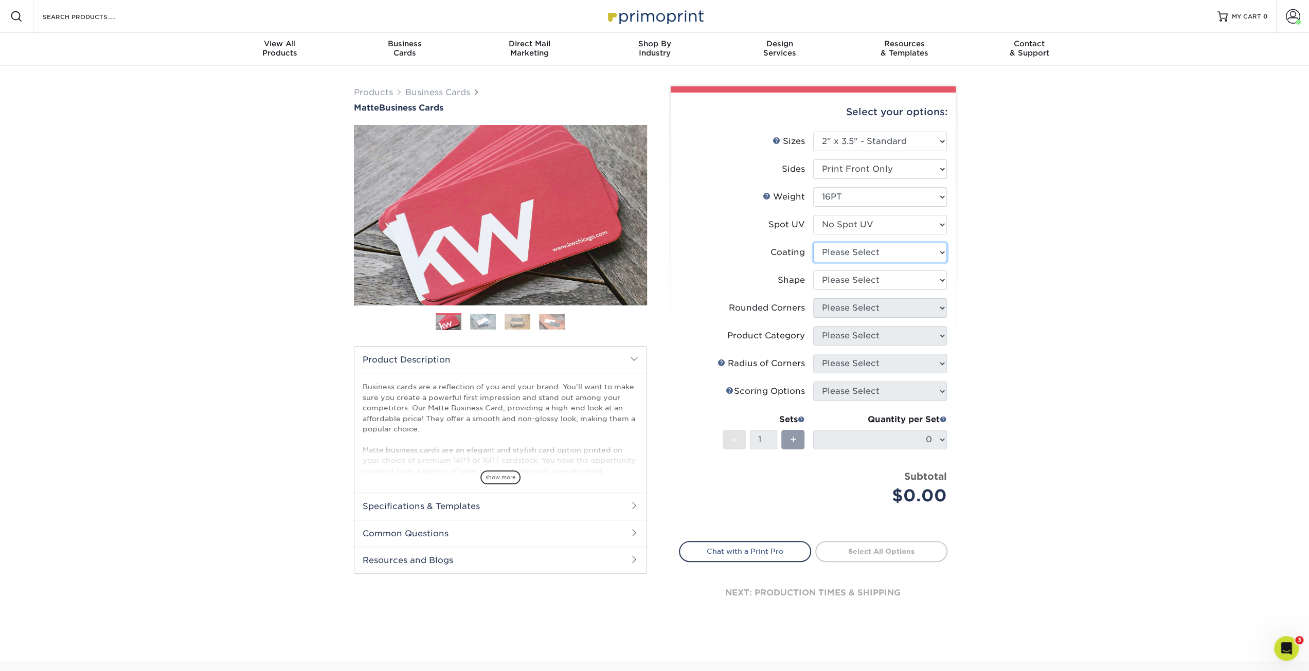
click at [855, 253] on select at bounding box center [880, 253] width 134 height 20
select select "121bb7b5-3b4d-429f-bd8d-bbf80e953313"
click at [813, 243] on select at bounding box center [880, 253] width 134 height 20
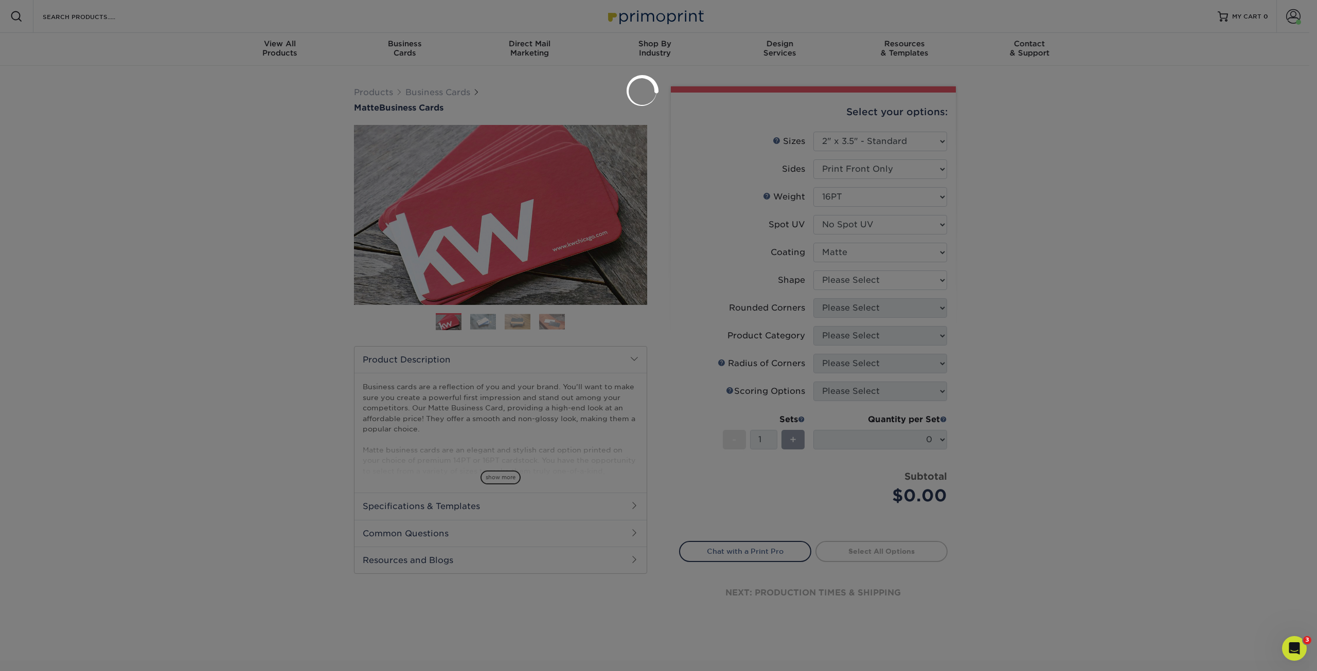
click at [855, 279] on div at bounding box center [658, 335] width 1317 height 671
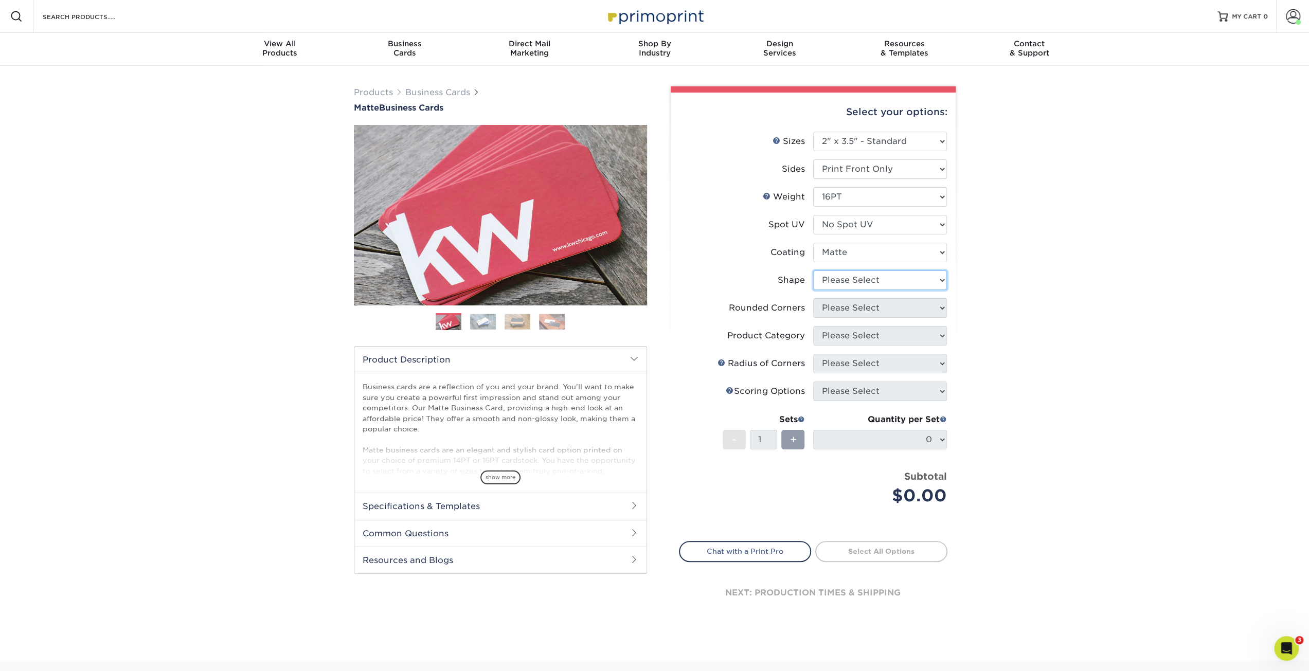
click at [852, 279] on select "Please Select Standard Oval" at bounding box center [880, 281] width 134 height 20
select select "standard"
click at [813, 271] on select "Please Select Standard Oval" at bounding box center [880, 281] width 134 height 20
click at [851, 313] on select "Please Select Yes - Round 2 Corners Yes - Round 4 Corners No" at bounding box center [880, 308] width 134 height 20
select select "0"
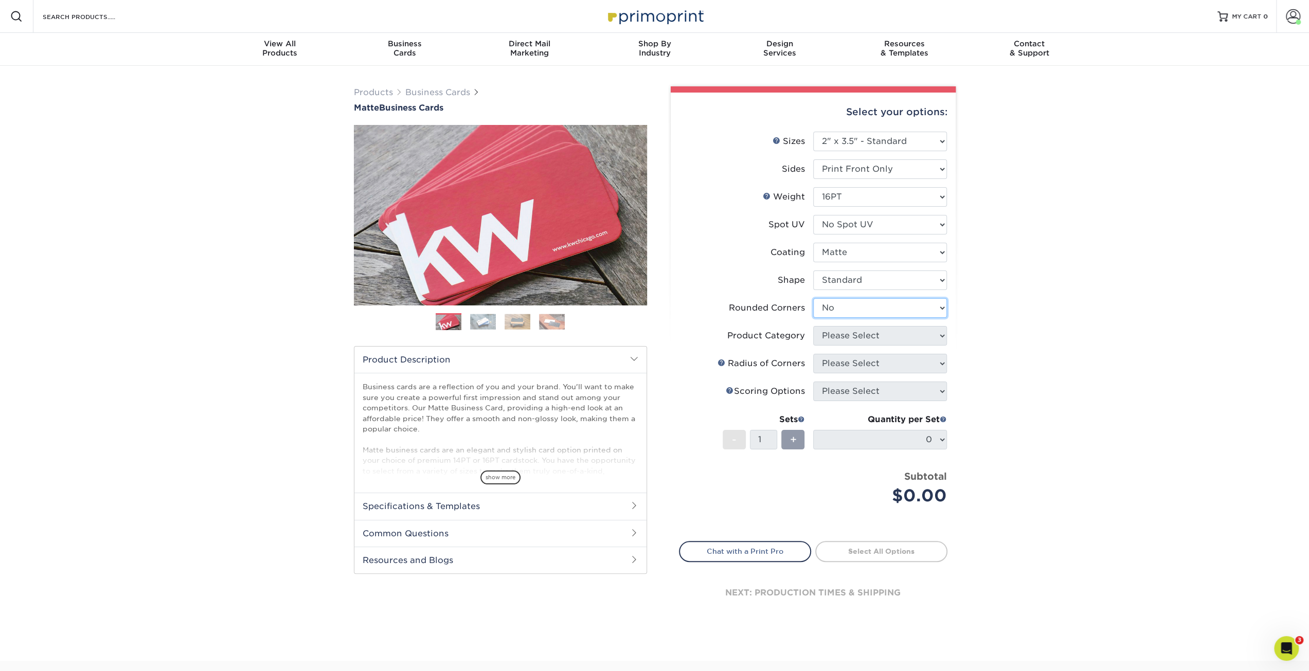
click at [813, 298] on select "Please Select Yes - Round 2 Corners Yes - Round 4 Corners No" at bounding box center [880, 308] width 134 height 20
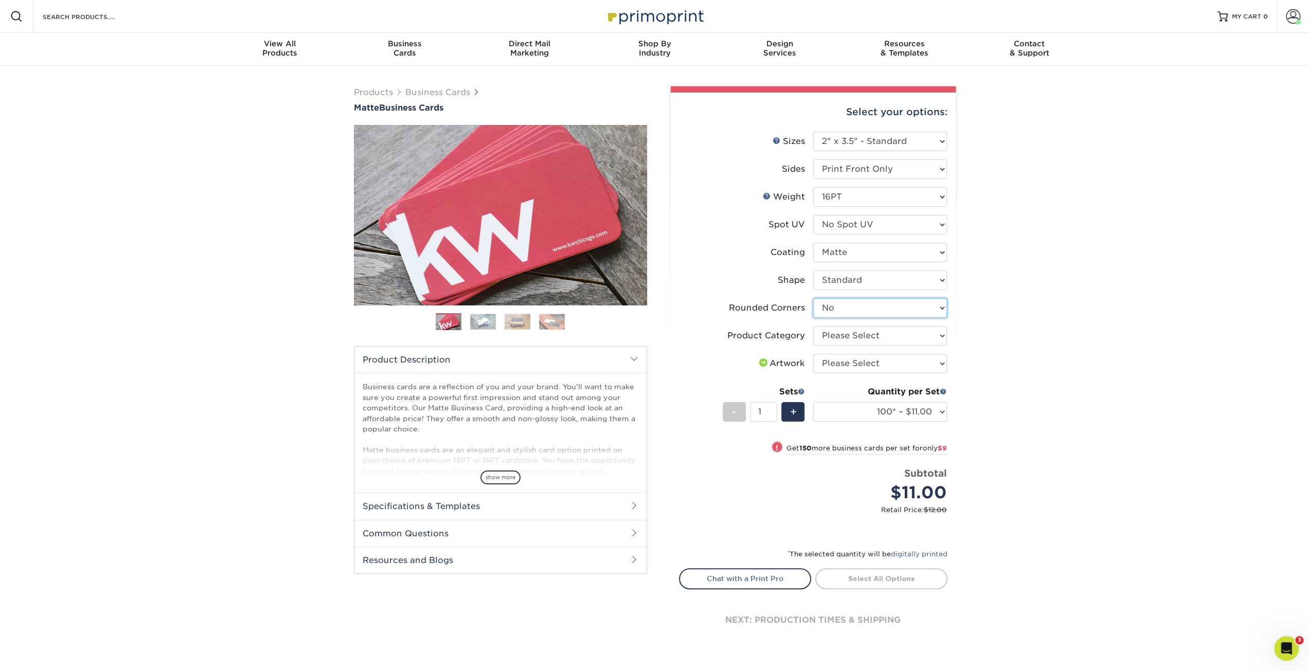
click at [880, 312] on select "Please Select Yes - Round 2 Corners Yes - Round 4 Corners No" at bounding box center [880, 308] width 134 height 20
click at [861, 337] on select "Please Select Business Cards" at bounding box center [880, 336] width 134 height 20
select select "3b5148f1-0588-4f88-a218-97bcfdce65c1"
click at [813, 326] on select "Please Select Business Cards" at bounding box center [880, 336] width 134 height 20
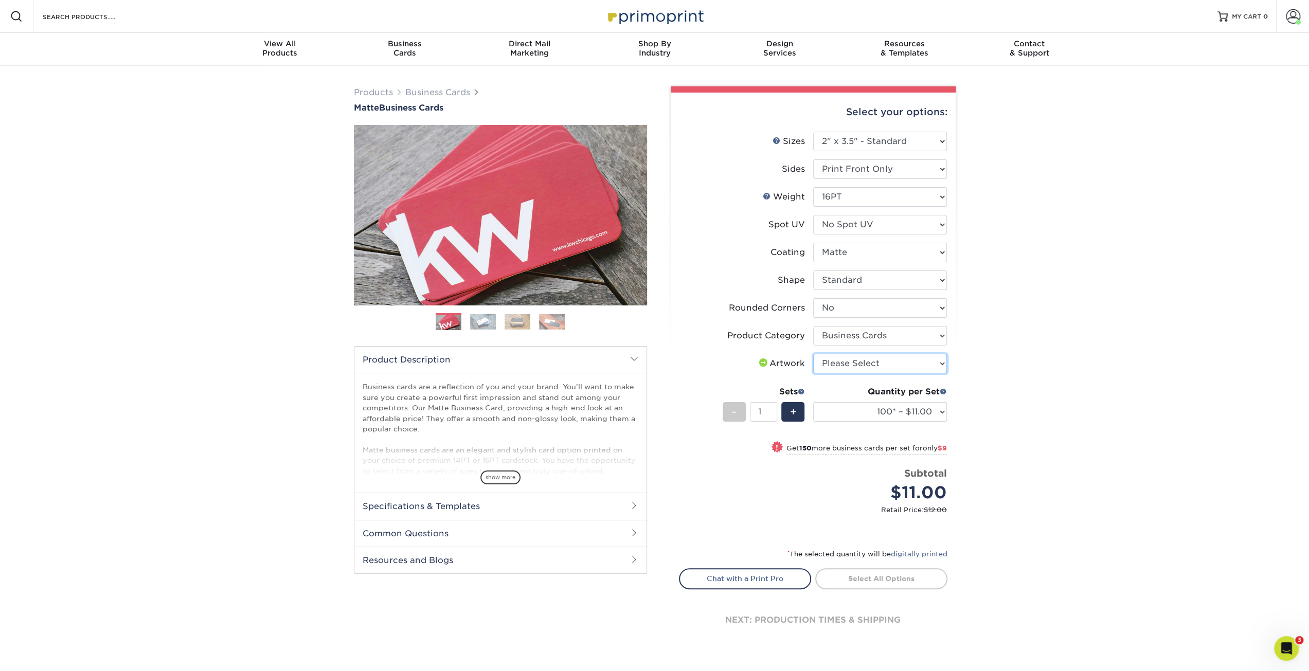
click at [865, 362] on select "Please Select I will upload files I need a design - $100" at bounding box center [880, 364] width 134 height 20
select select "upload"
click at [813, 354] on select "Please Select I will upload files I need a design - $100" at bounding box center [880, 364] width 134 height 20
click at [866, 406] on select "100* – $11.00 250* – $20.00 500 – $39.00 1000 – $49.00 2500 – $87.00 5000 – $16…" at bounding box center [880, 412] width 134 height 20
select select "500 – $39.00"
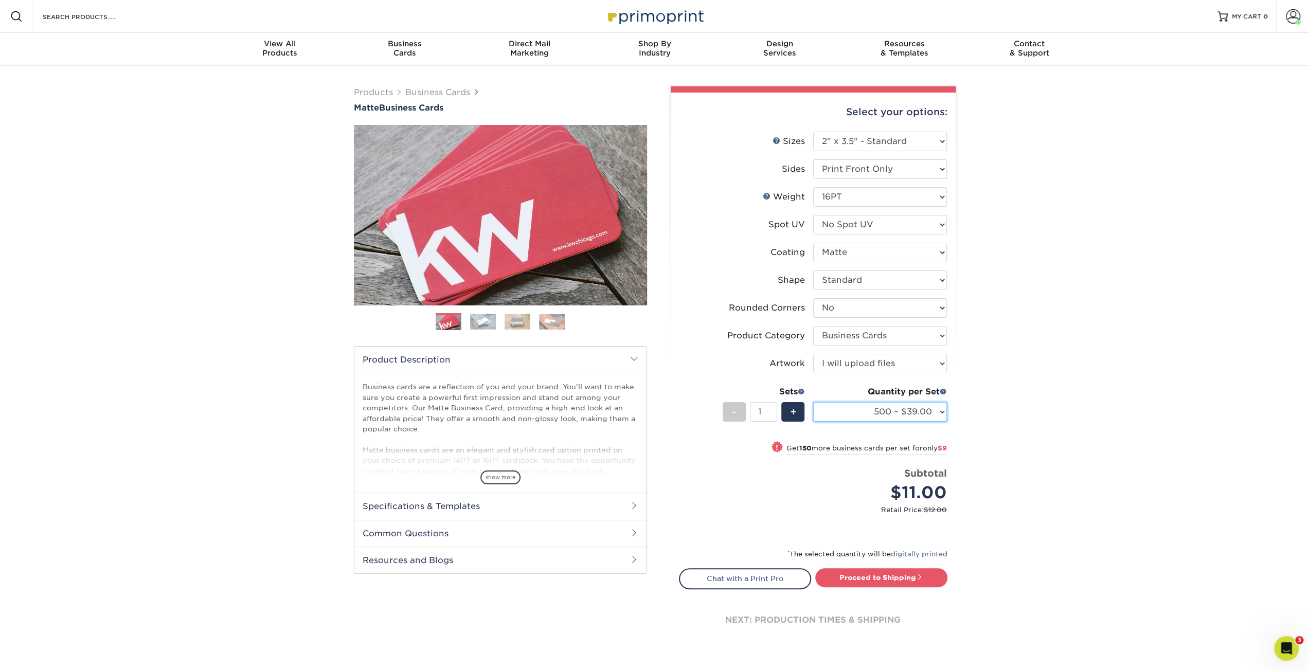
click at [813, 402] on select "100* – $11.00 250* – $20.00 500 – $39.00 1000 – $49.00 2500 – $87.00 5000 – $16…" at bounding box center [880, 412] width 134 height 20
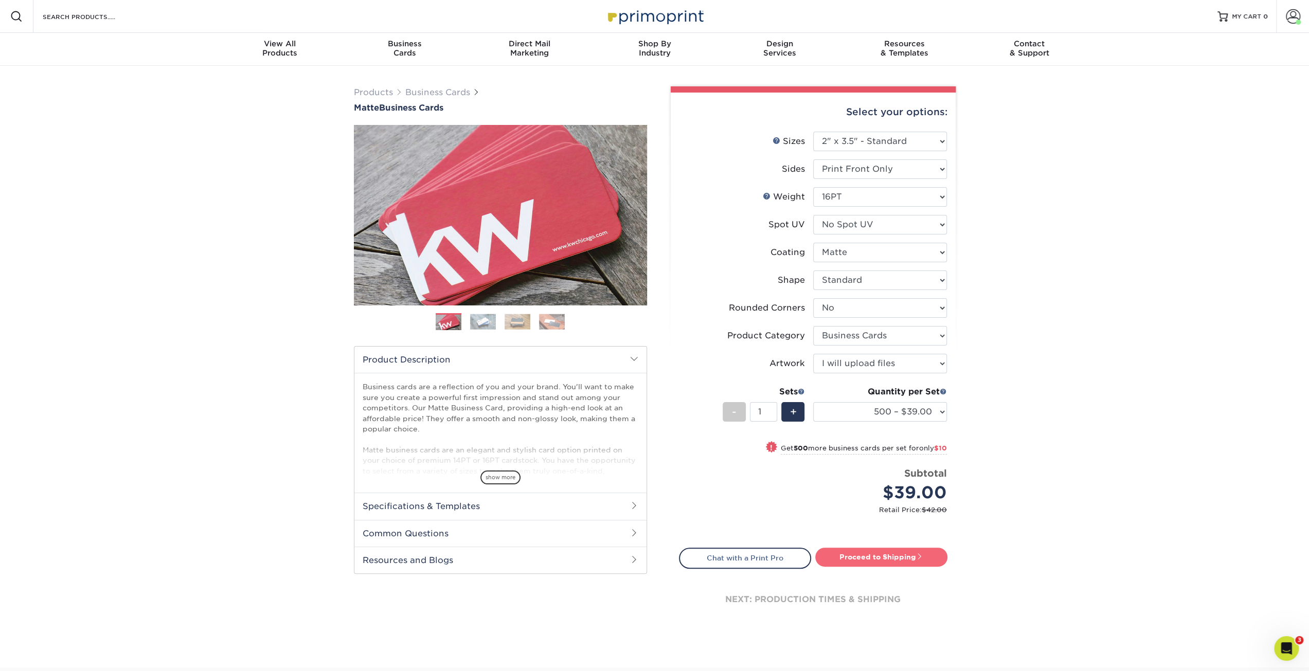
click at [861, 554] on link "Proceed to Shipping" at bounding box center [881, 557] width 132 height 19
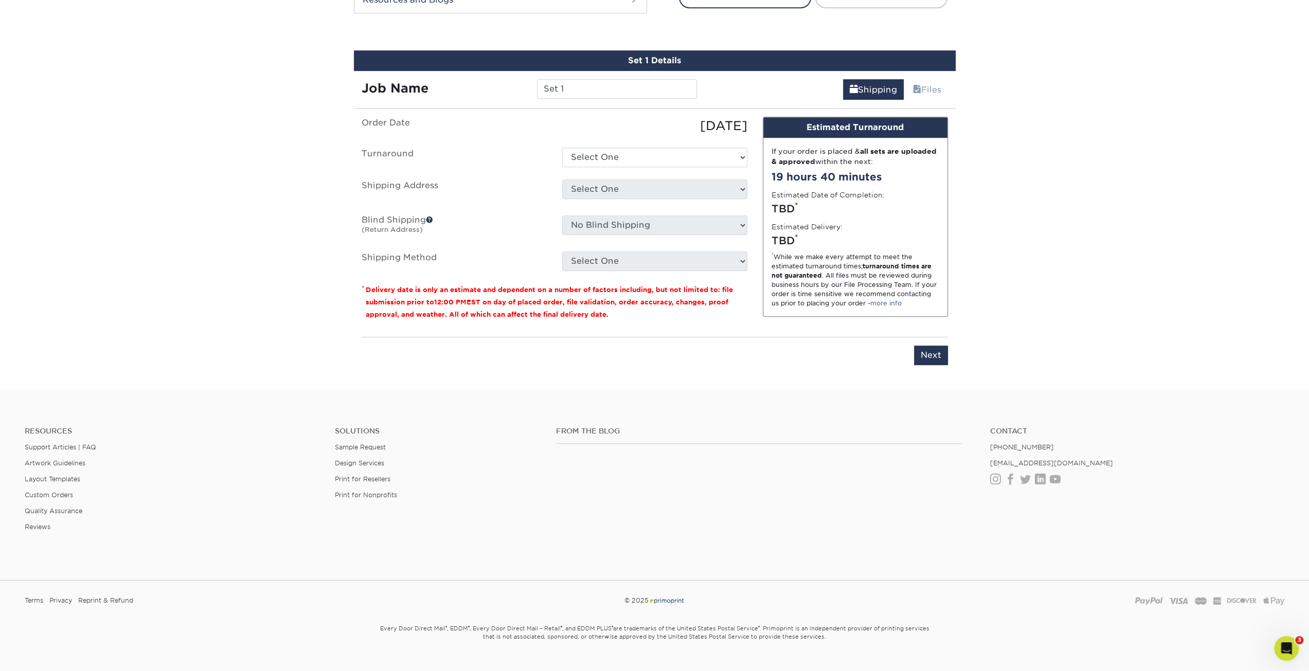
scroll to position [576, 0]
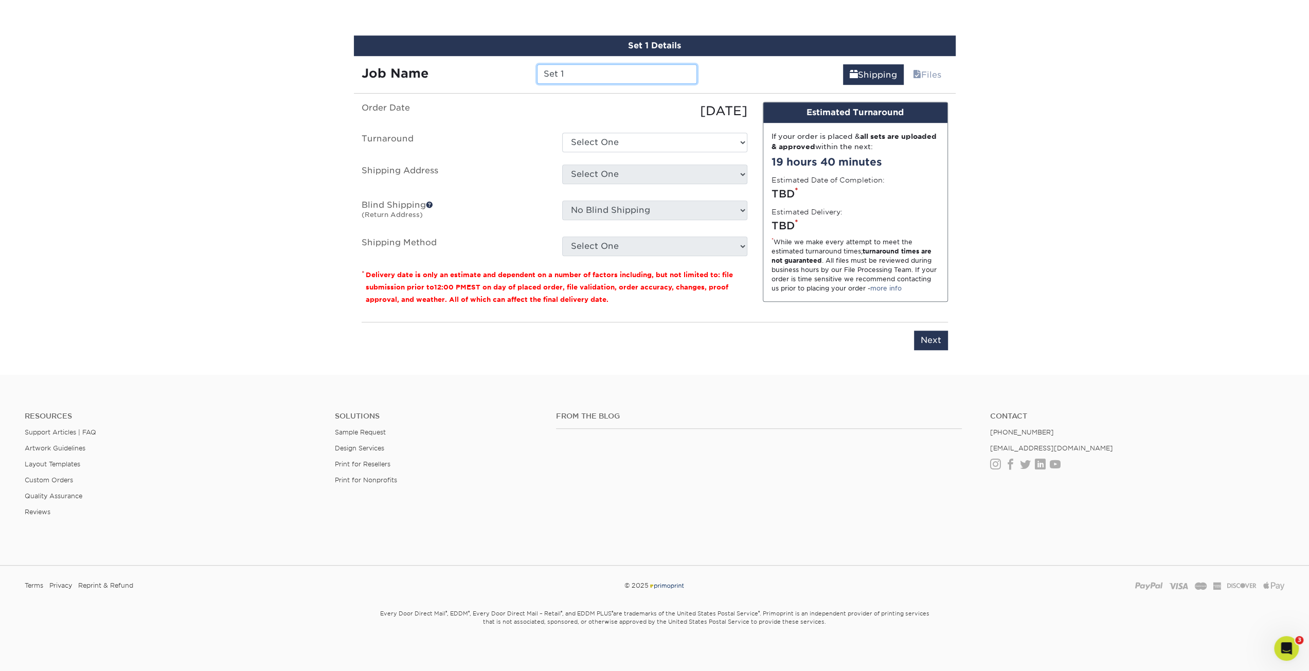
drag, startPoint x: 568, startPoint y: 71, endPoint x: 526, endPoint y: 61, distance: 43.3
click at [526, 61] on div "Job Name Set 1" at bounding box center [529, 70] width 351 height 29
type input "COLC - Steve Brown"
click at [687, 138] on select "Select One 2-4 Business Days 2 Day Next Business Day" at bounding box center [654, 143] width 185 height 20
select select "affb0d4f-2784-457f-abad-631cb6dbca82"
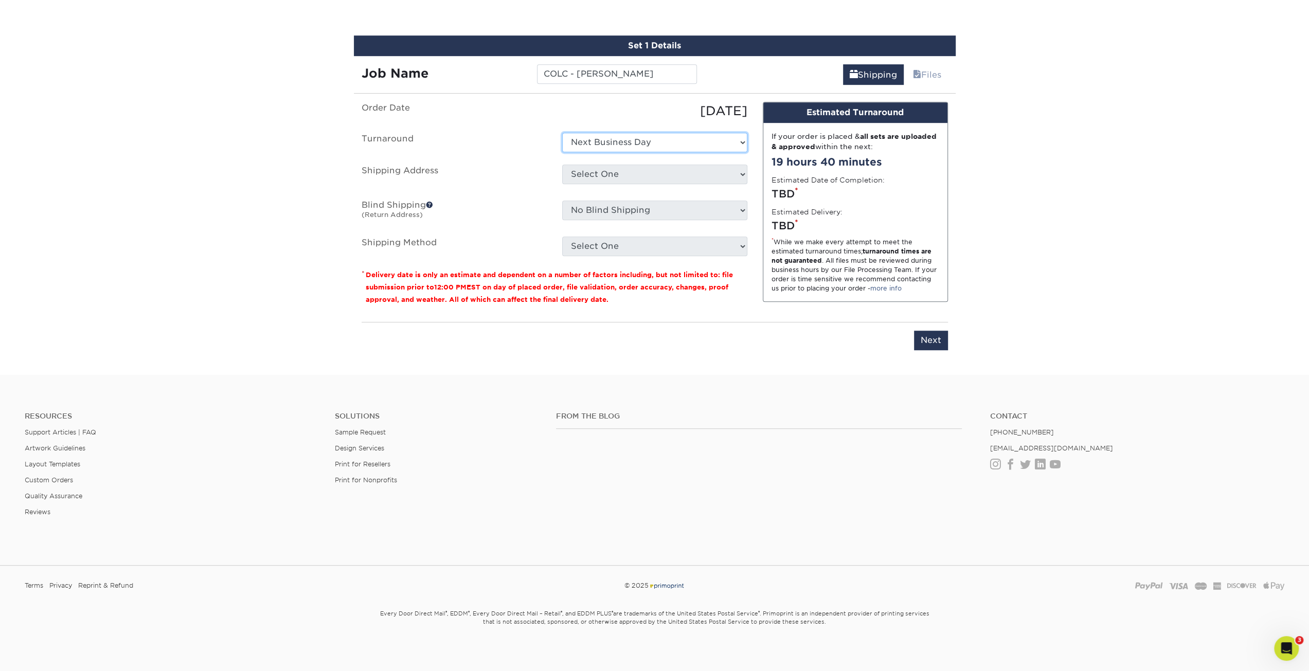
click at [562, 133] on select "Select One 2-4 Business Days 2 Day Next Business Day" at bounding box center [654, 143] width 185 height 20
click at [653, 174] on select "Select One 4210 Pinewood Clearly Better Cleaning COLC - 205 Marion Karen Nelmes…" at bounding box center [654, 175] width 185 height 20
select select "242030"
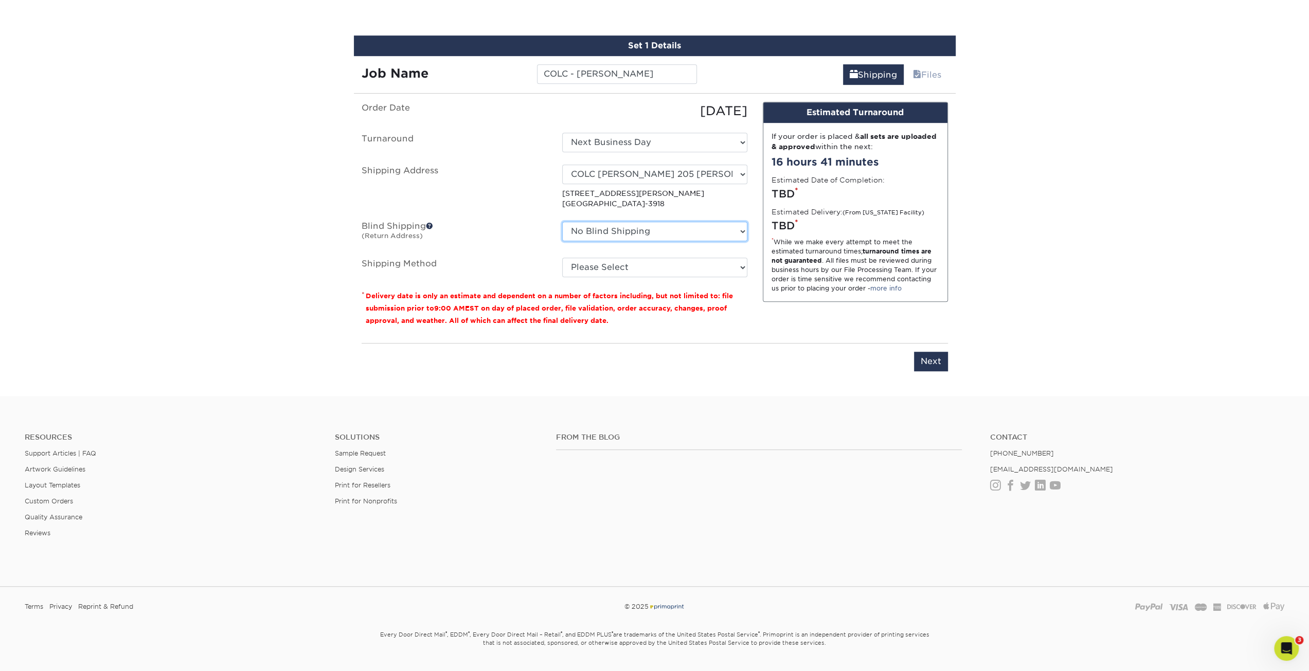
click at [637, 234] on select "No Blind Shipping 4210 Pinewood Clearly Better Cleaning COLC - 205 Marion Karen…" at bounding box center [654, 232] width 185 height 20
select select "203789"
click at [562, 222] on select "No Blind Shipping 4210 Pinewood Clearly Better Cleaning COLC - 205 Marion Karen…" at bounding box center [654, 232] width 185 height 20
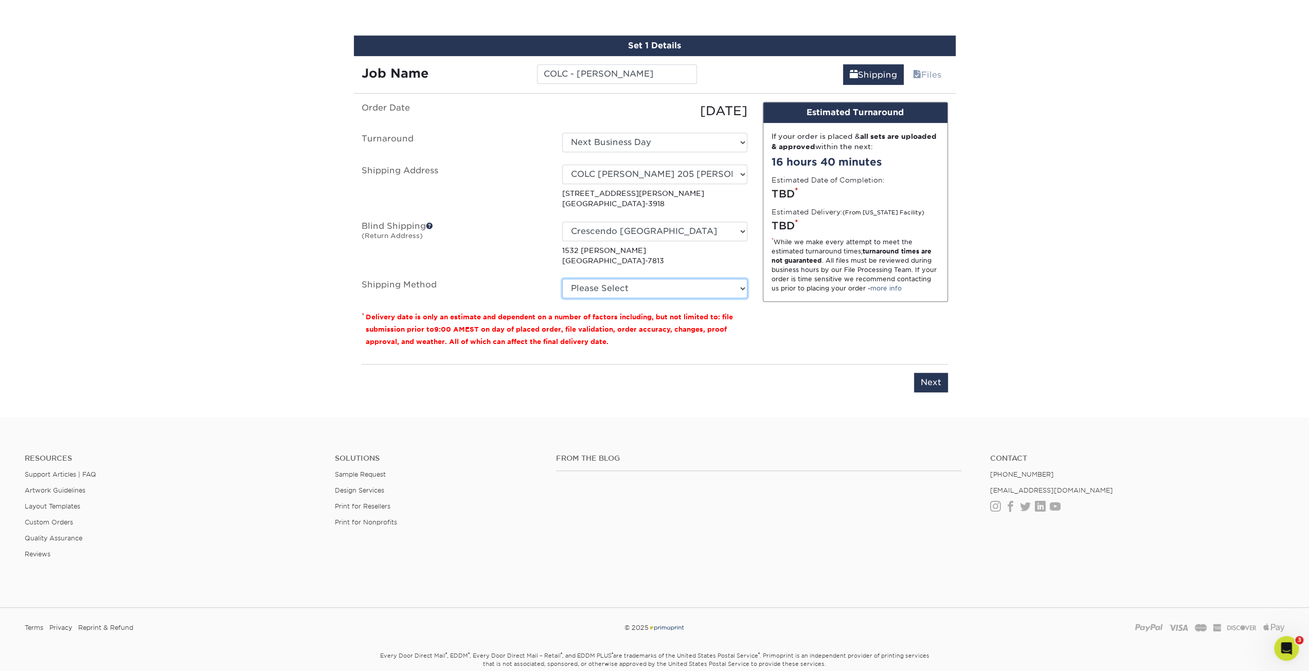
click at [622, 291] on select "Please Select Ground Shipping (+$8.96) 3 Day Shipping Service (+$18.73) 2 Day A…" at bounding box center [654, 289] width 185 height 20
select select "03"
click at [562, 279] on select "Please Select Ground Shipping (+$8.96) 3 Day Shipping Service (+$18.73) 2 Day A…" at bounding box center [654, 289] width 185 height 20
click at [925, 380] on input "Next" at bounding box center [931, 383] width 34 height 20
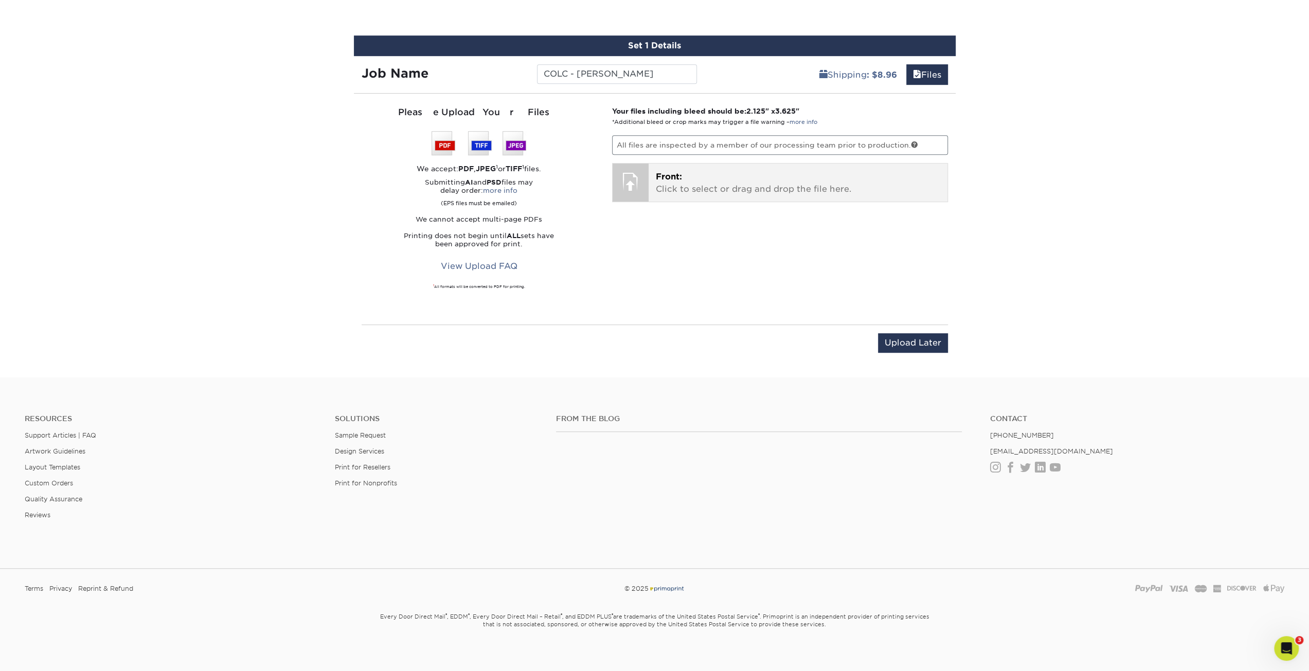
click at [689, 181] on p "Front: Click to select or drag and drop the file here." at bounding box center [798, 183] width 284 height 25
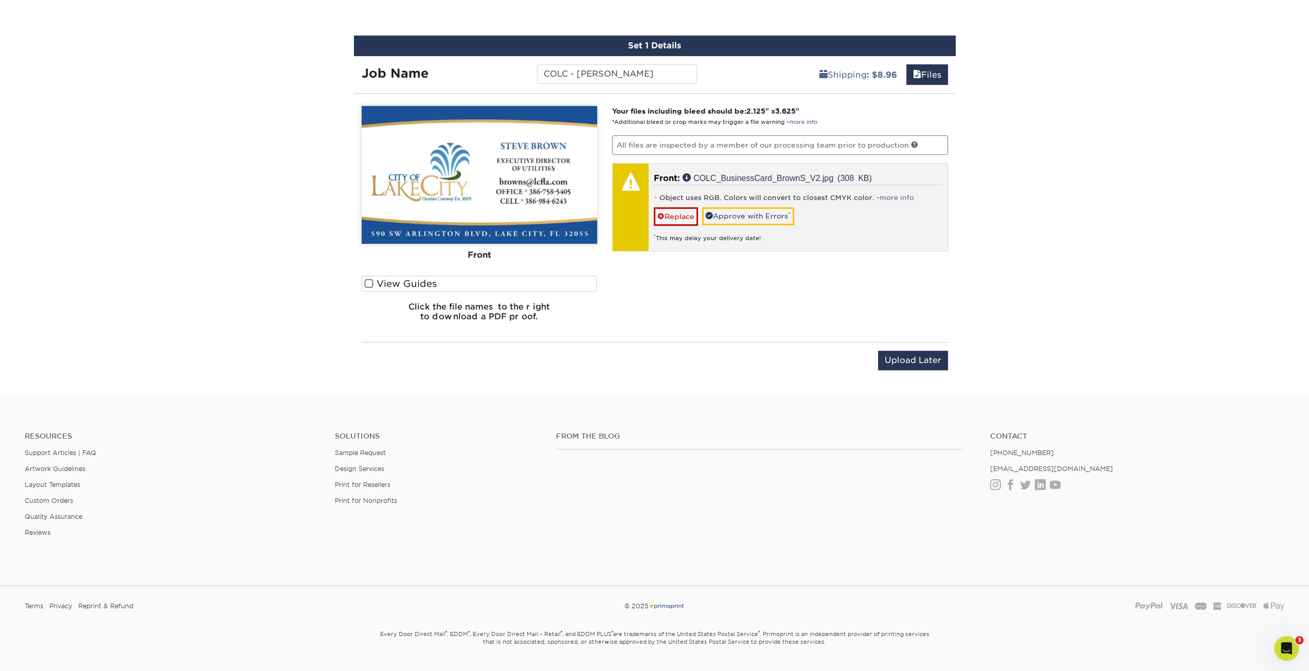
click at [757, 201] on div "Object uses RGB. Colors will convert to closest CMYK color. - more info Replace…" at bounding box center [798, 214] width 289 height 58
click at [758, 211] on link "Approve with Errors *" at bounding box center [748, 215] width 92 height 17
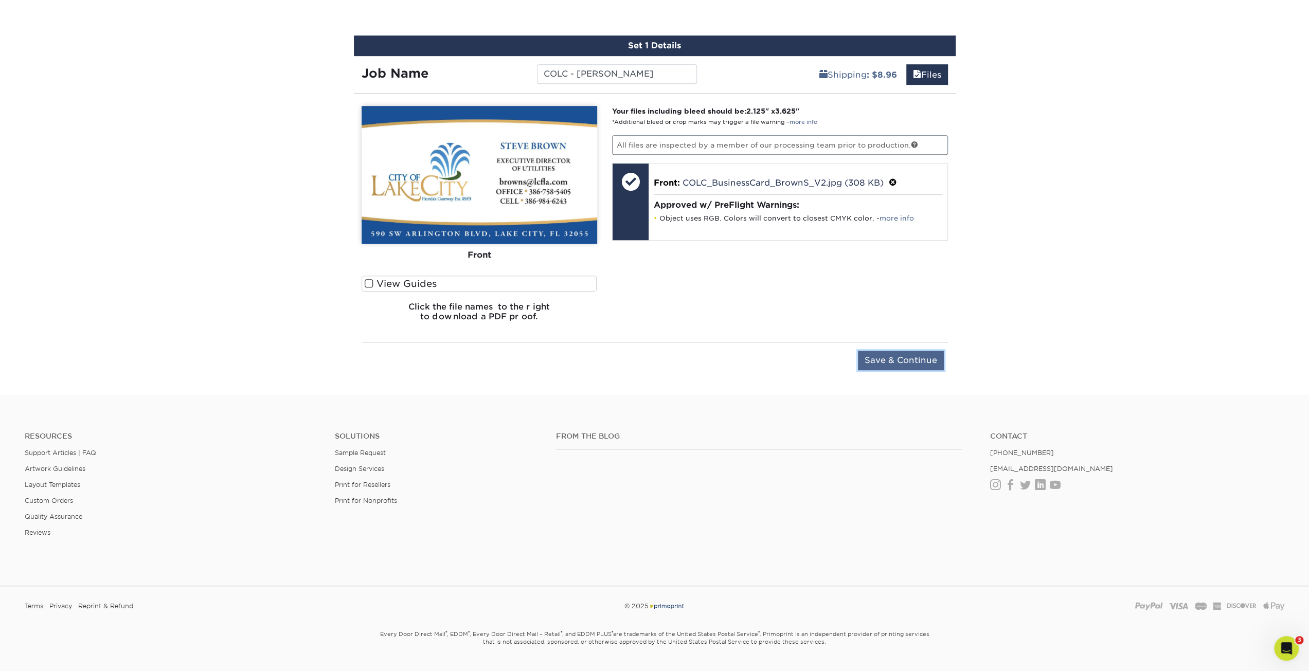
click at [885, 361] on input "Save & Continue" at bounding box center [901, 361] width 86 height 20
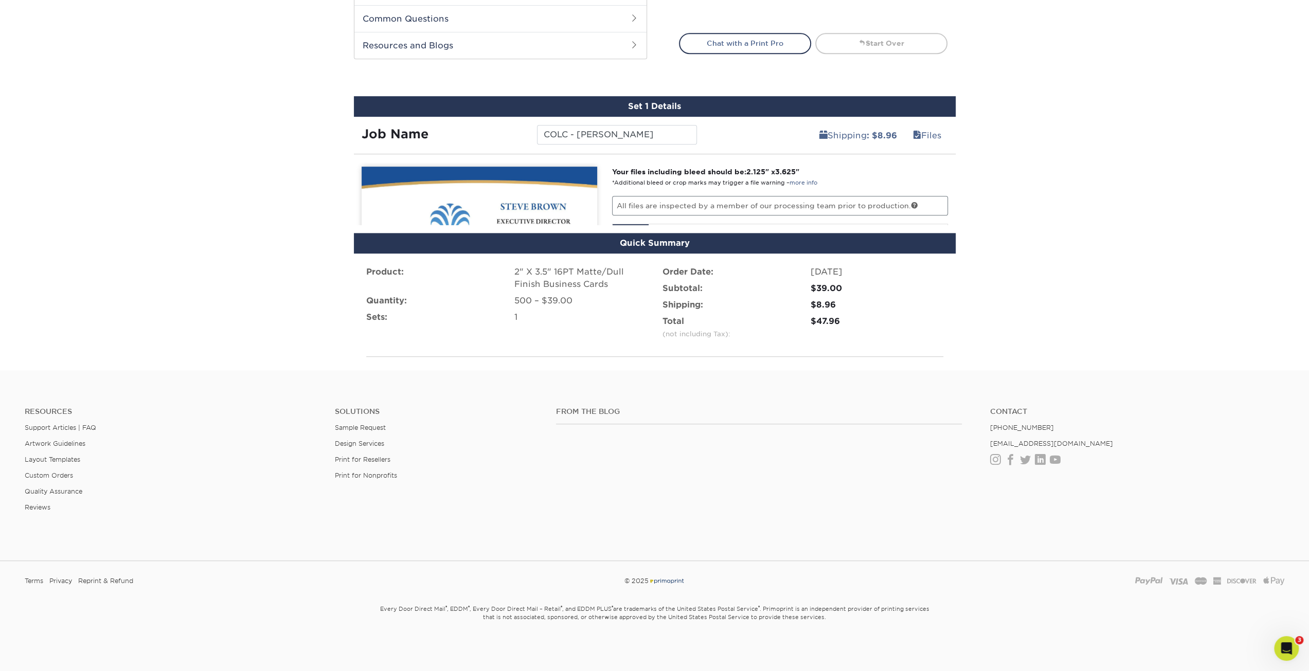
scroll to position [485, 0]
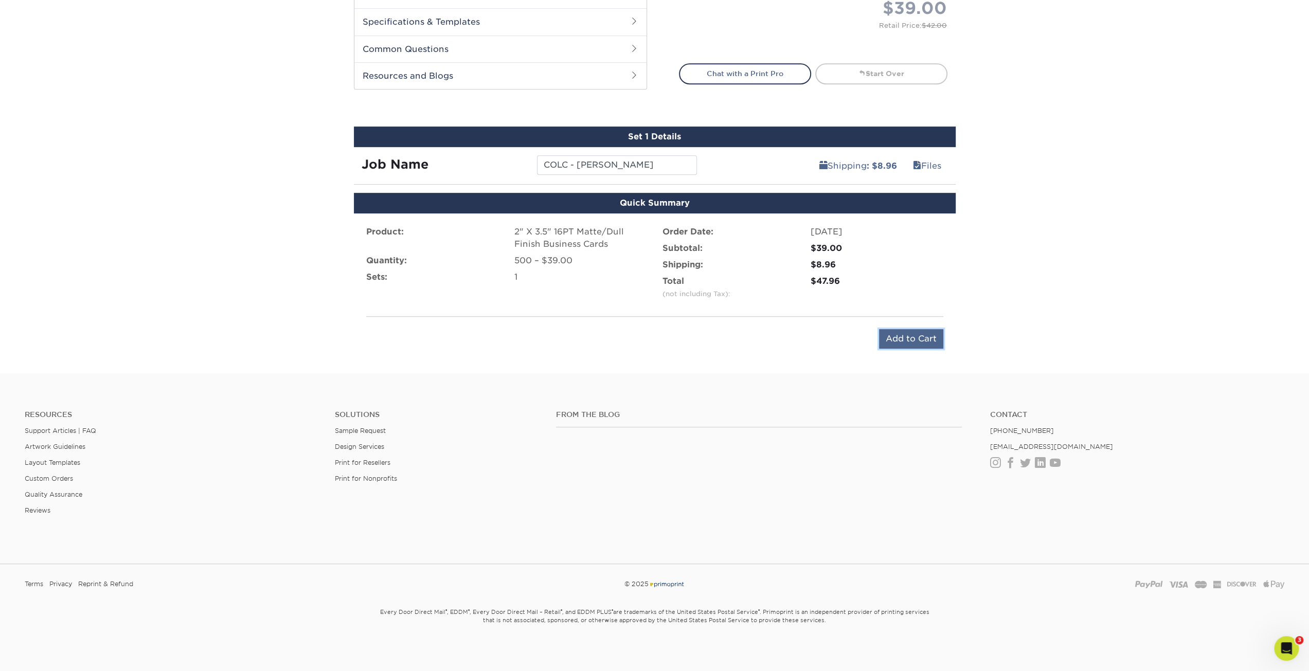
click at [903, 330] on input "Add to Cart" at bounding box center [911, 339] width 64 height 20
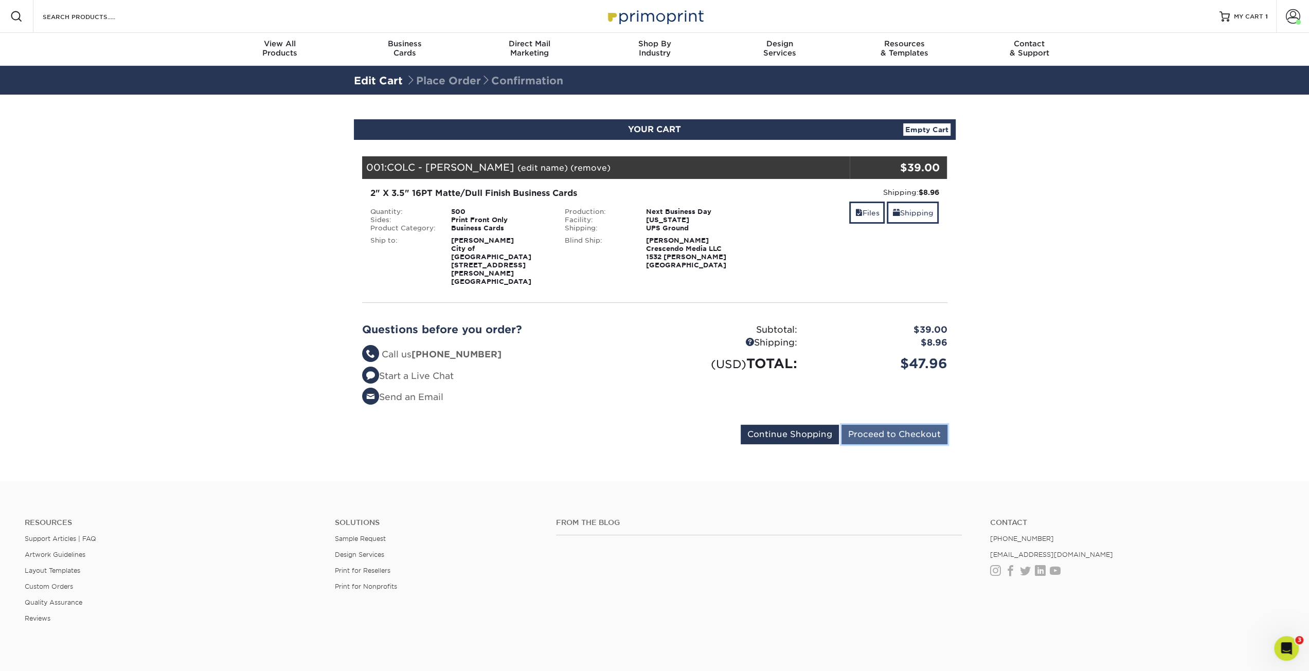
click at [882, 425] on input "Proceed to Checkout" at bounding box center [895, 435] width 106 height 20
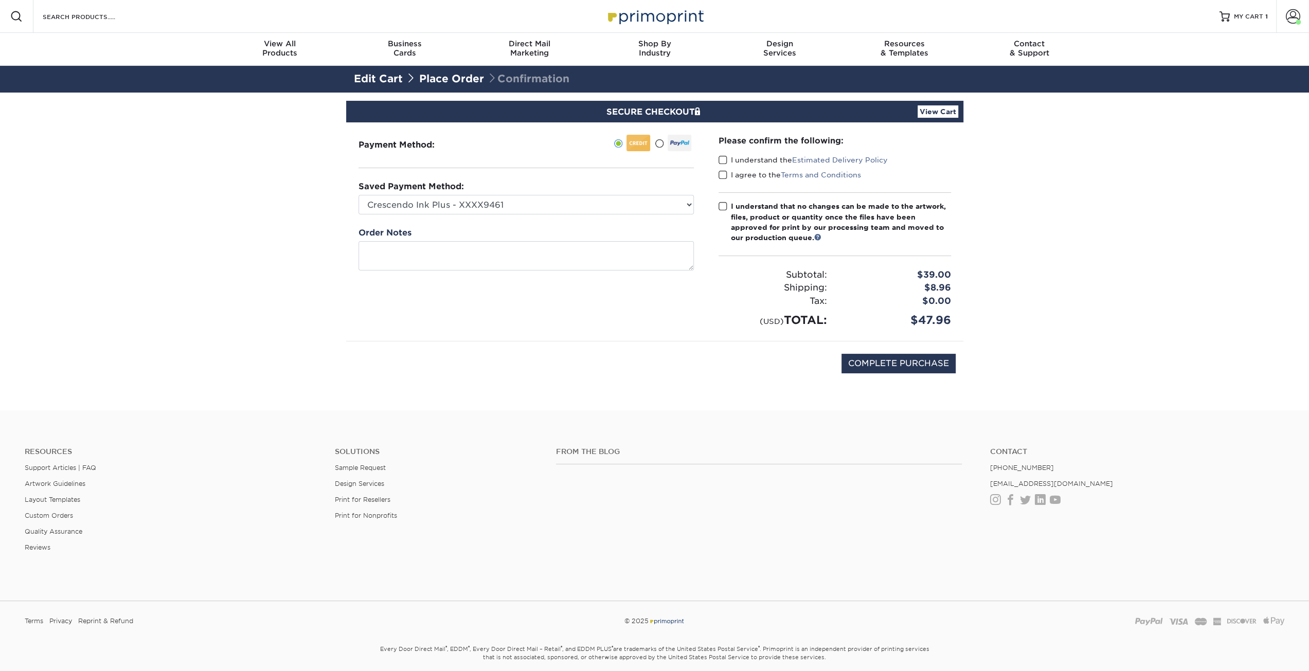
click at [727, 160] on label "I understand the Estimated Delivery Policy" at bounding box center [803, 160] width 169 height 10
click at [0, 0] on input "I understand the Estimated Delivery Policy" at bounding box center [0, 0] width 0 height 0
click at [727, 179] on label "I agree to the Terms and Conditions" at bounding box center [790, 175] width 143 height 10
click at [0, 0] on input "I agree to the Terms and Conditions" at bounding box center [0, 0] width 0 height 0
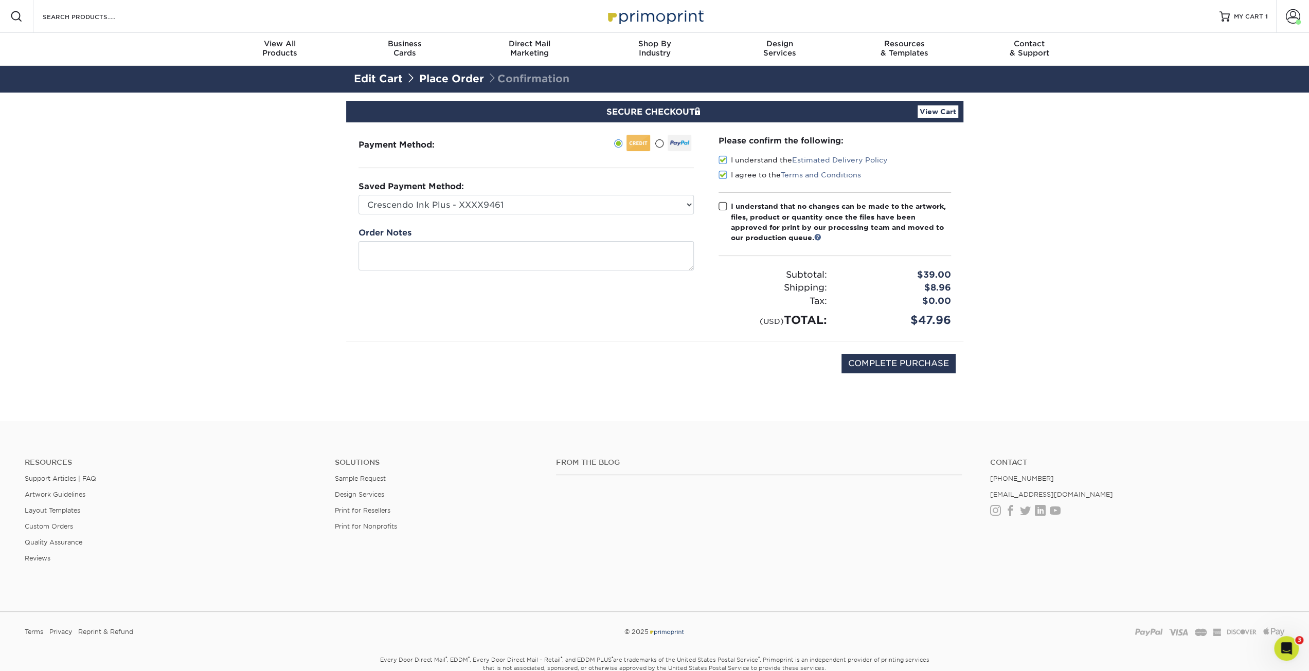
click at [725, 206] on span at bounding box center [723, 207] width 9 height 10
click at [0, 0] on input "I understand that no changes can be made to the artwork, files, product or quan…" at bounding box center [0, 0] width 0 height 0
click at [515, 205] on select "Crescendo Ink Plus - XXXX9461 Visa - XXXX2109 Visa - XXXX0931 Visa - XXXX3009 V…" at bounding box center [526, 205] width 335 height 20
select select "74239"
click at [359, 195] on select "Crescendo Ink Plus - XXXX9461 Visa - XXXX2109 Visa - XXXX0931 Visa - XXXX3009 V…" at bounding box center [526, 205] width 335 height 20
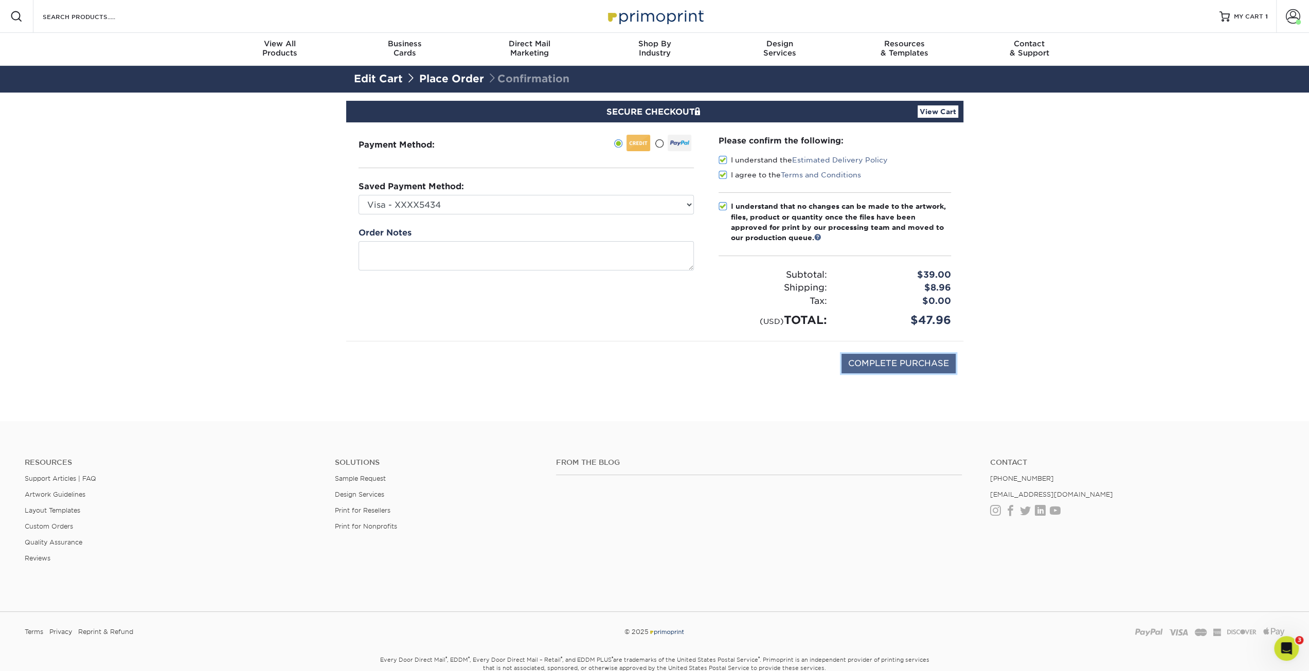
click at [923, 360] on input "COMPLETE PURCHASE" at bounding box center [899, 364] width 114 height 20
type input "PROCESSING, PLEASE WAIT..."
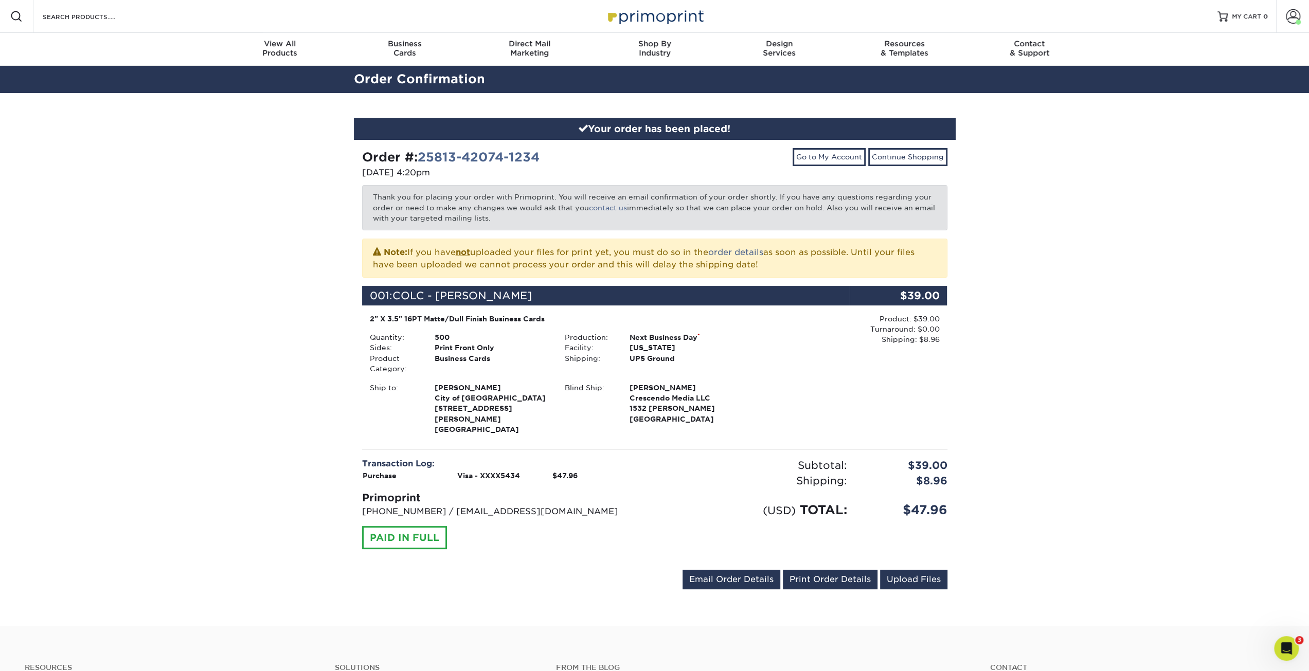
click at [684, 13] on img at bounding box center [654, 16] width 103 height 22
